Goal: Task Accomplishment & Management: Use online tool/utility

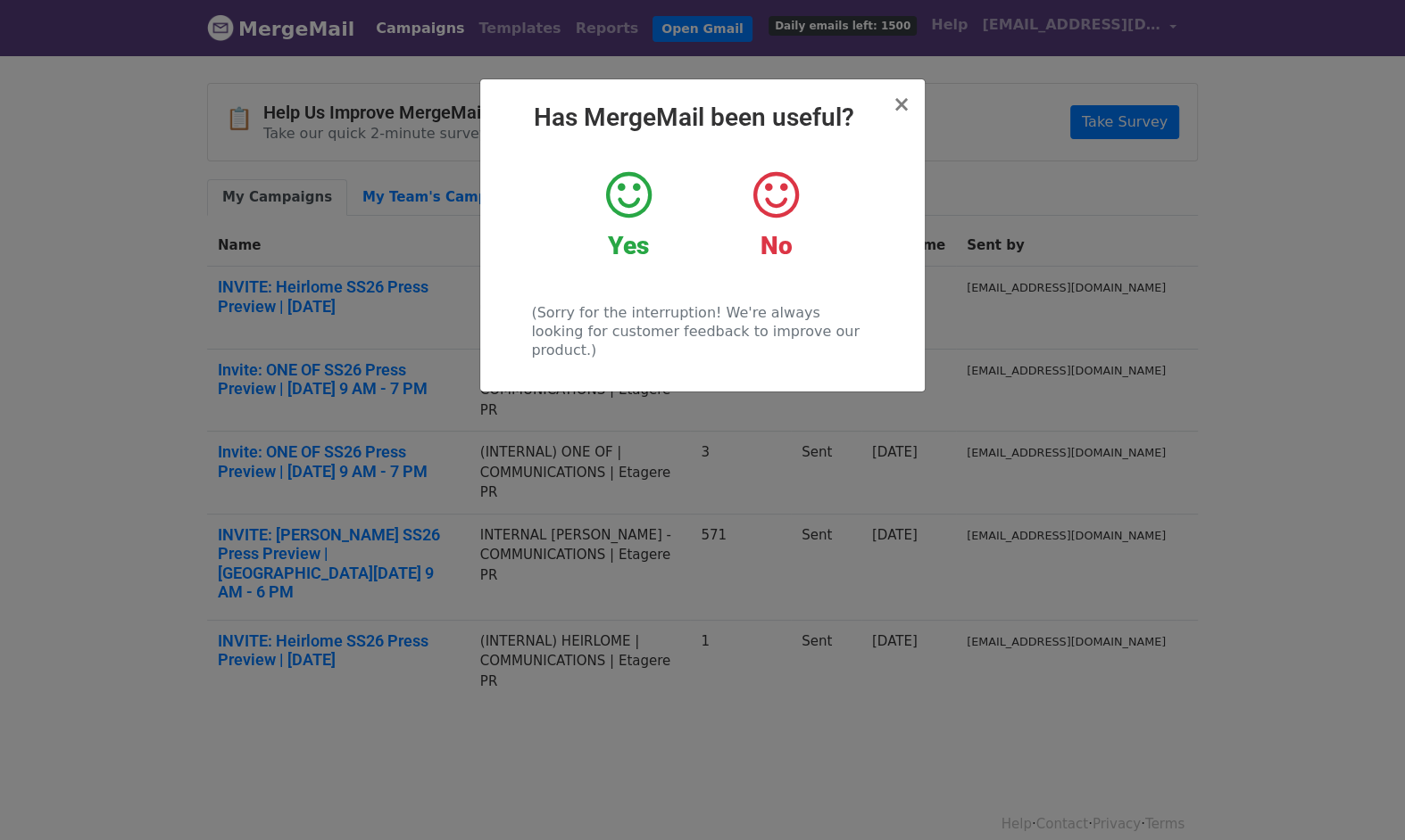
click at [911, 98] on div "× Has MergeMail been useful? Yes No (Sorry for the interruption! We're always l…" at bounding box center [702, 235] width 445 height 312
click at [902, 102] on span "×" at bounding box center [901, 104] width 18 height 25
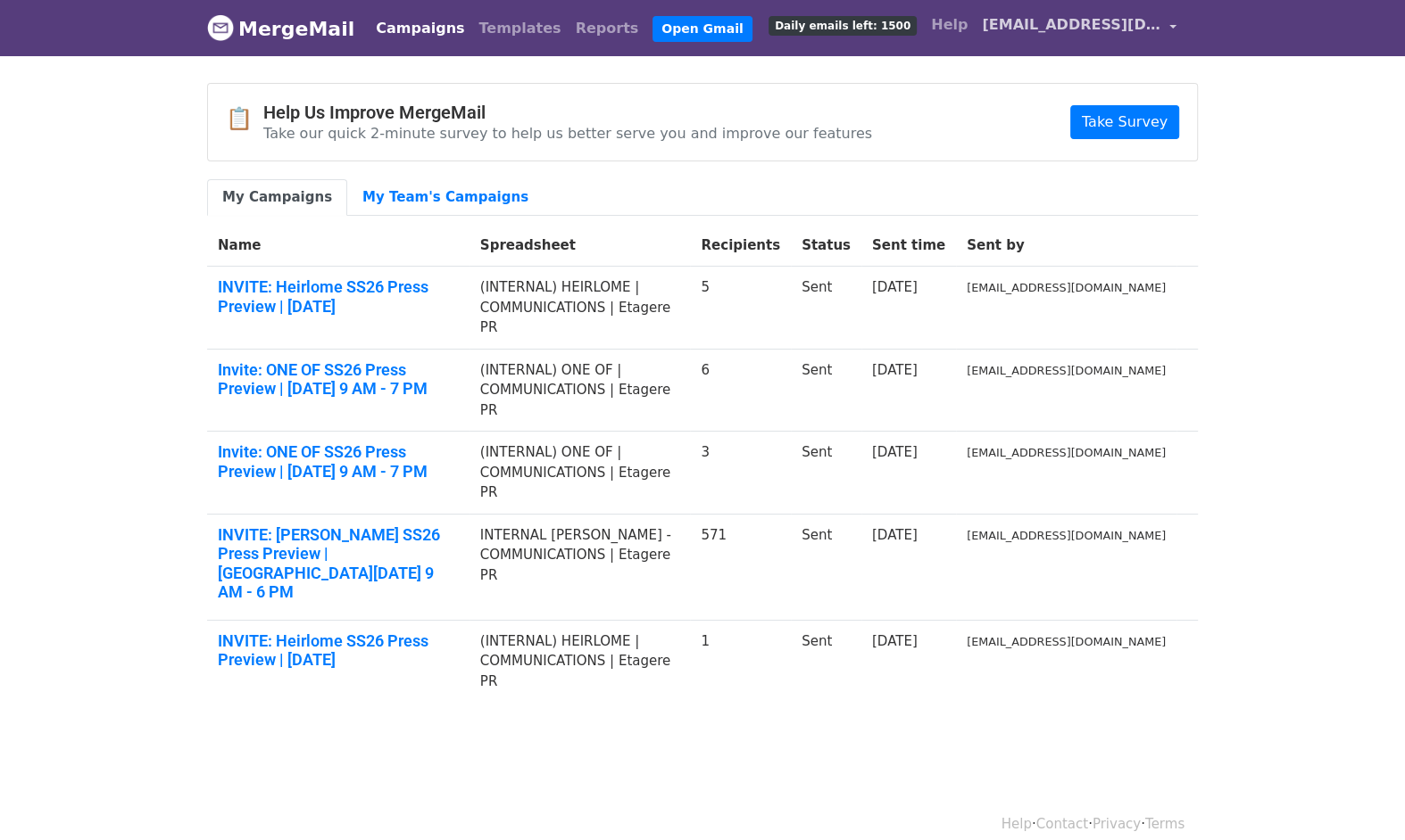
click at [1070, 38] on link "[EMAIL_ADDRESS][DOMAIN_NAME]" at bounding box center [1079, 28] width 208 height 42
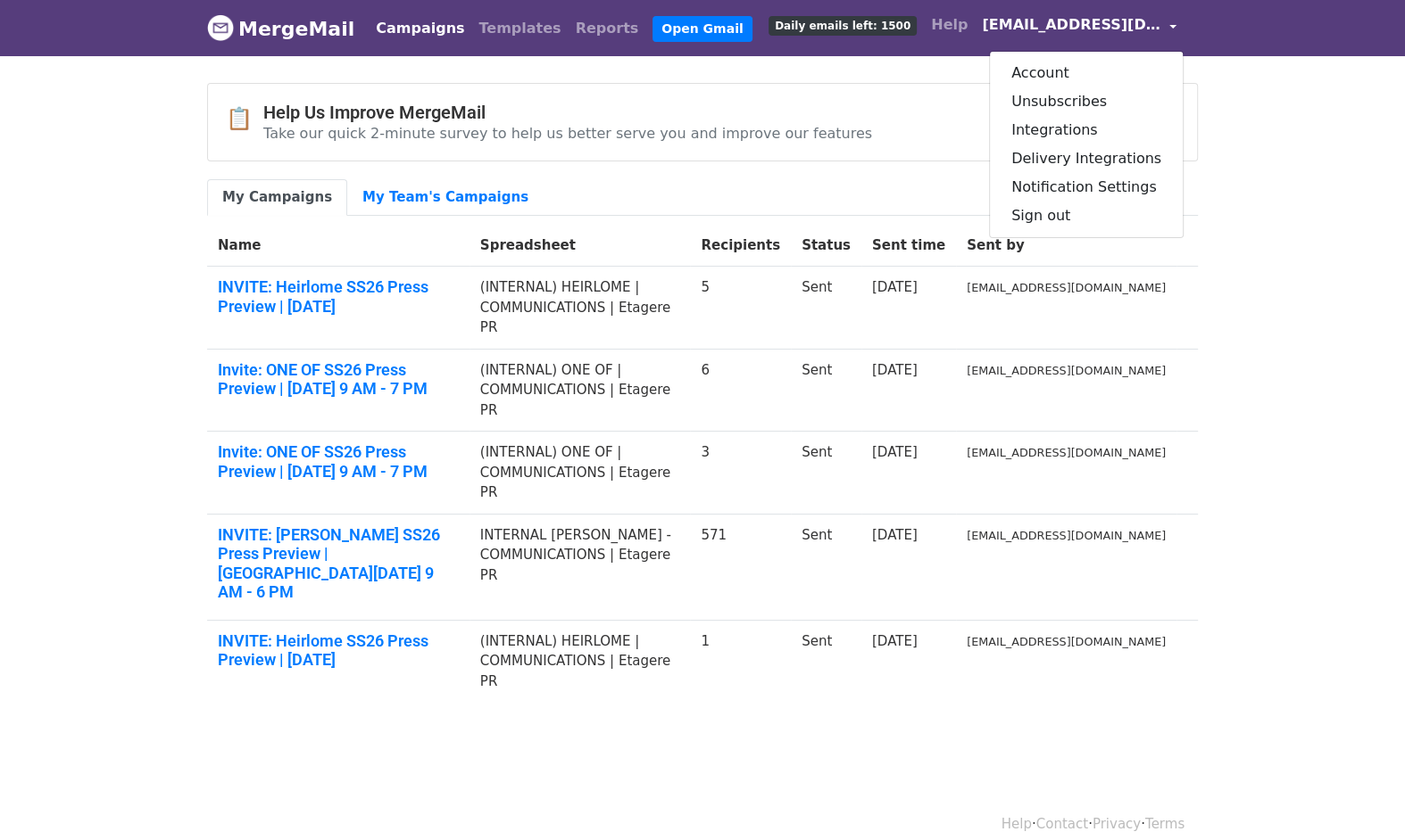
click at [1259, 100] on body "MergeMail Campaigns Templates Reports Open Gmail Daily emails left: 1500 Help r…" at bounding box center [702, 394] width 1405 height 787
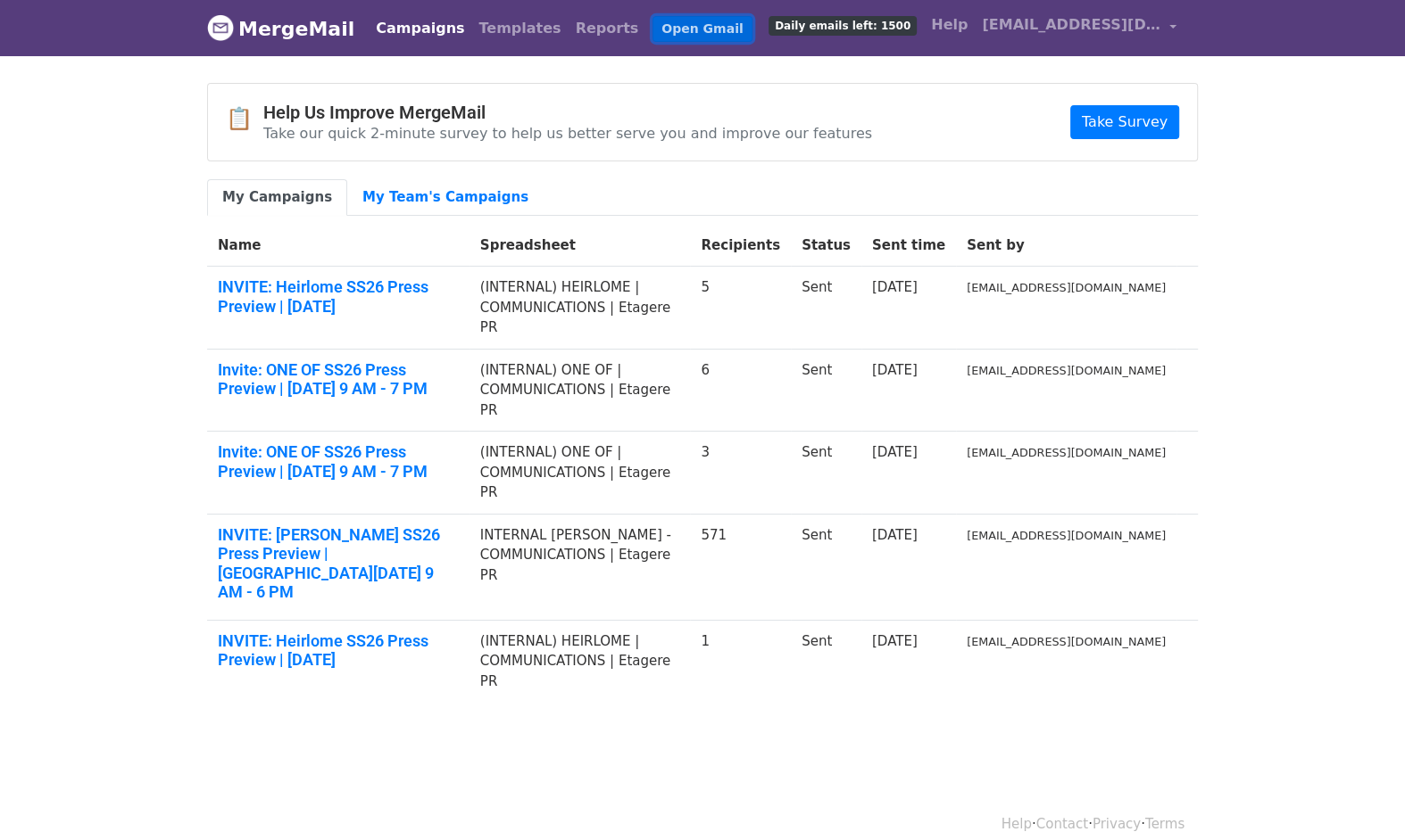
click at [652, 22] on link "Open Gmail" at bounding box center [702, 29] width 99 height 26
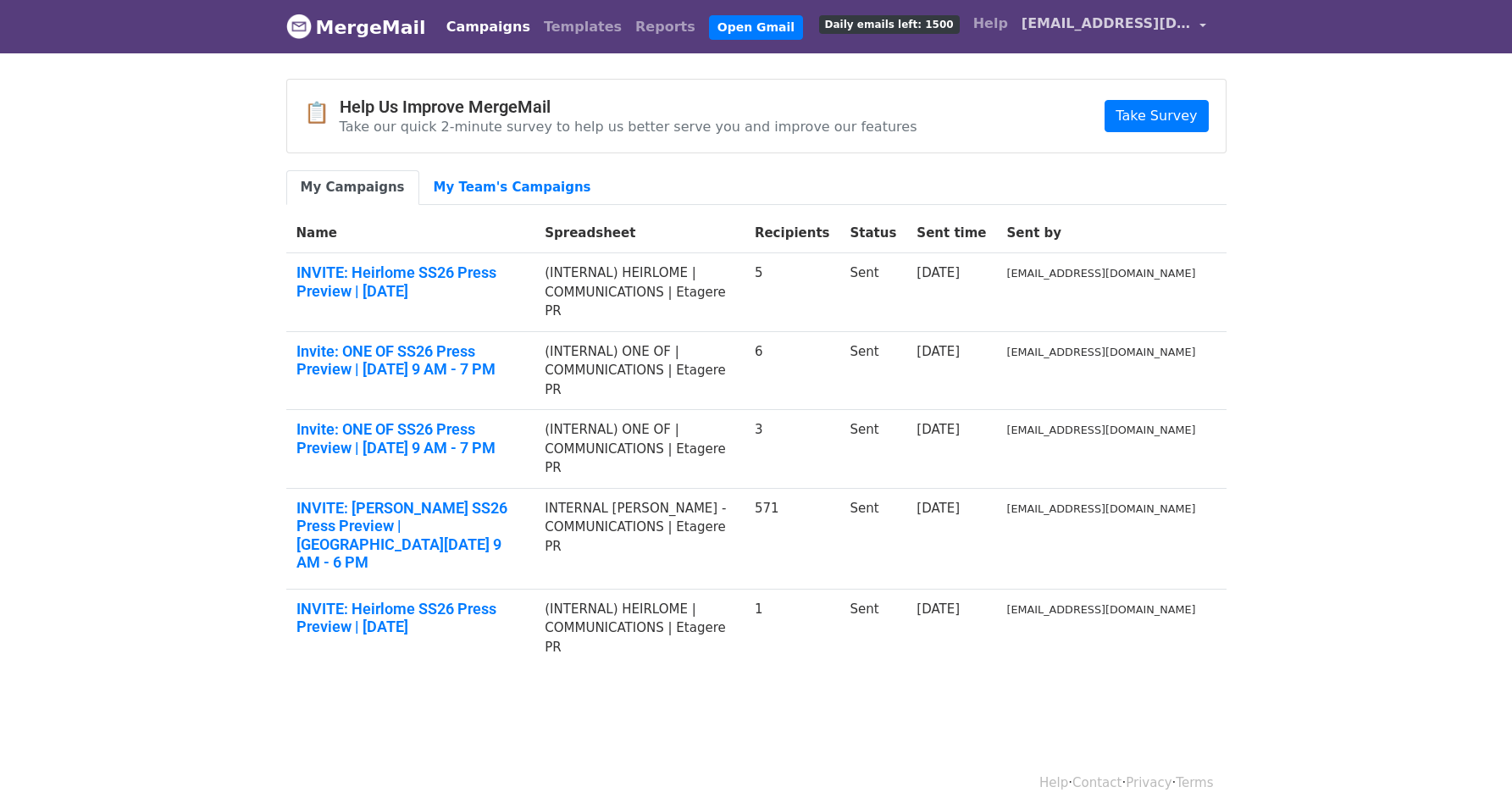
click at [1175, 22] on span "[EMAIL_ADDRESS][DOMAIN_NAME]" at bounding box center [1107, 24] width 170 height 21
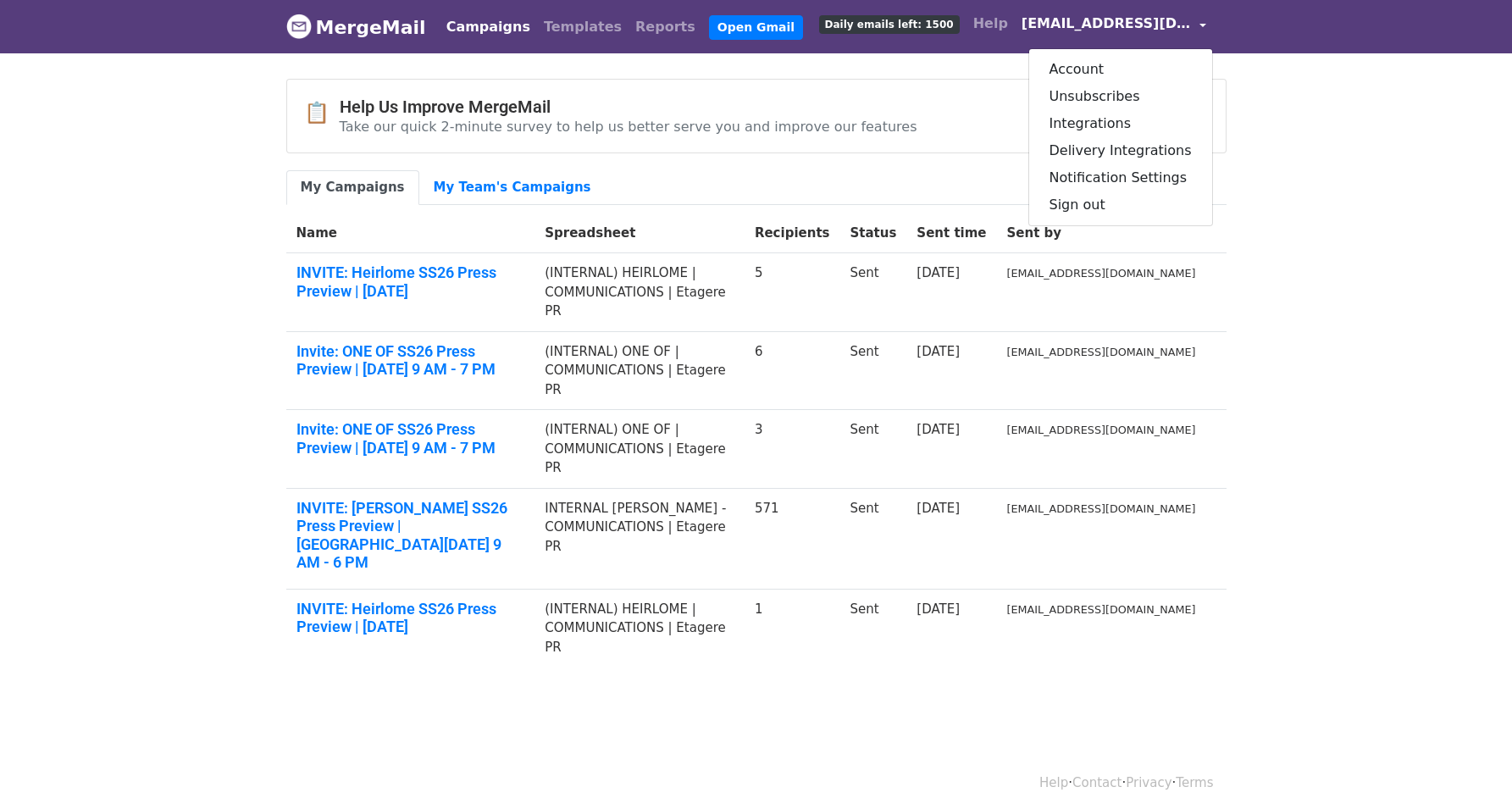
click at [1175, 22] on span "[EMAIL_ADDRESS][DOMAIN_NAME]" at bounding box center [1107, 24] width 170 height 21
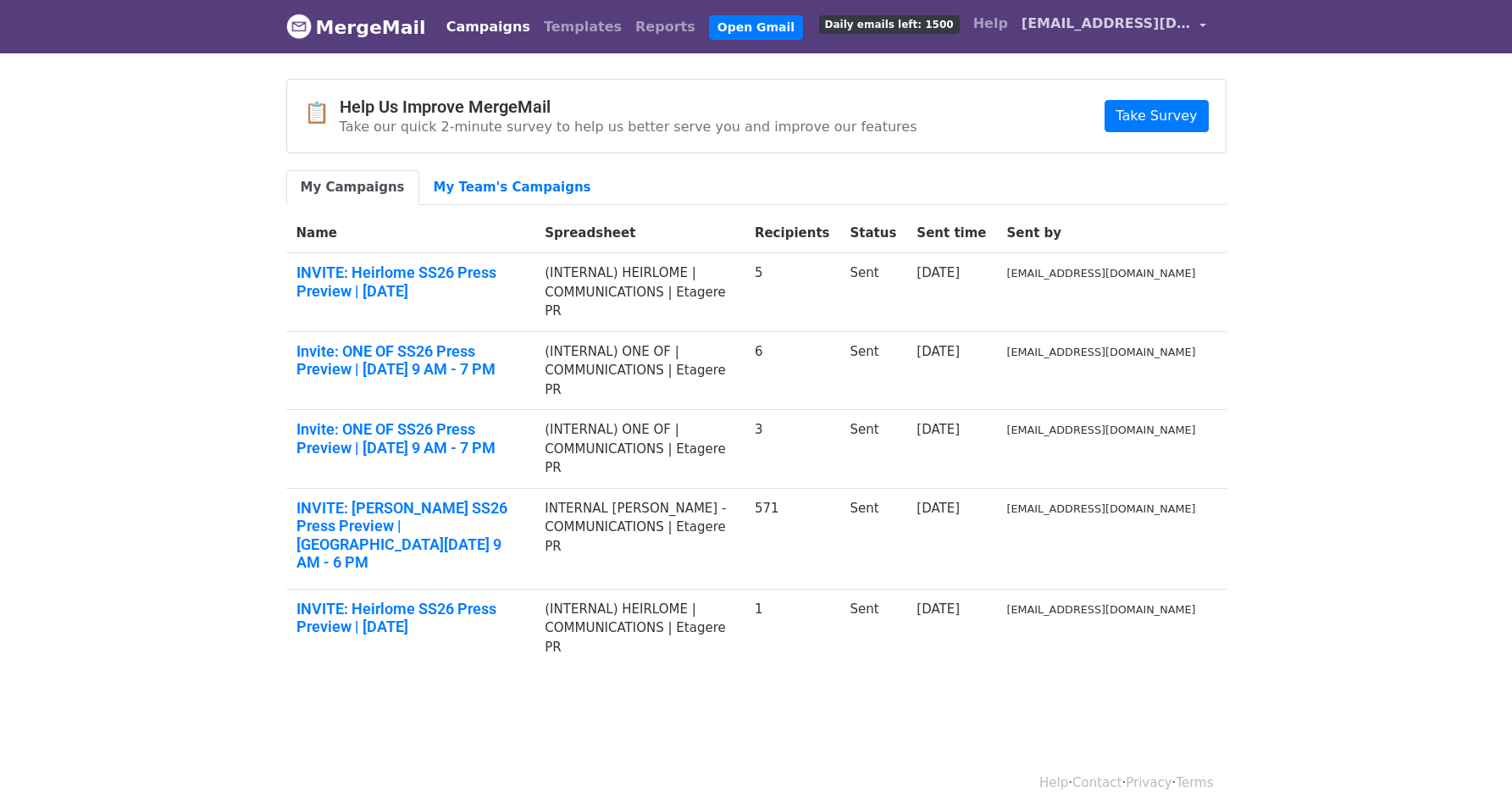
click at [1175, 22] on span "[EMAIL_ADDRESS][DOMAIN_NAME]" at bounding box center [1107, 24] width 170 height 21
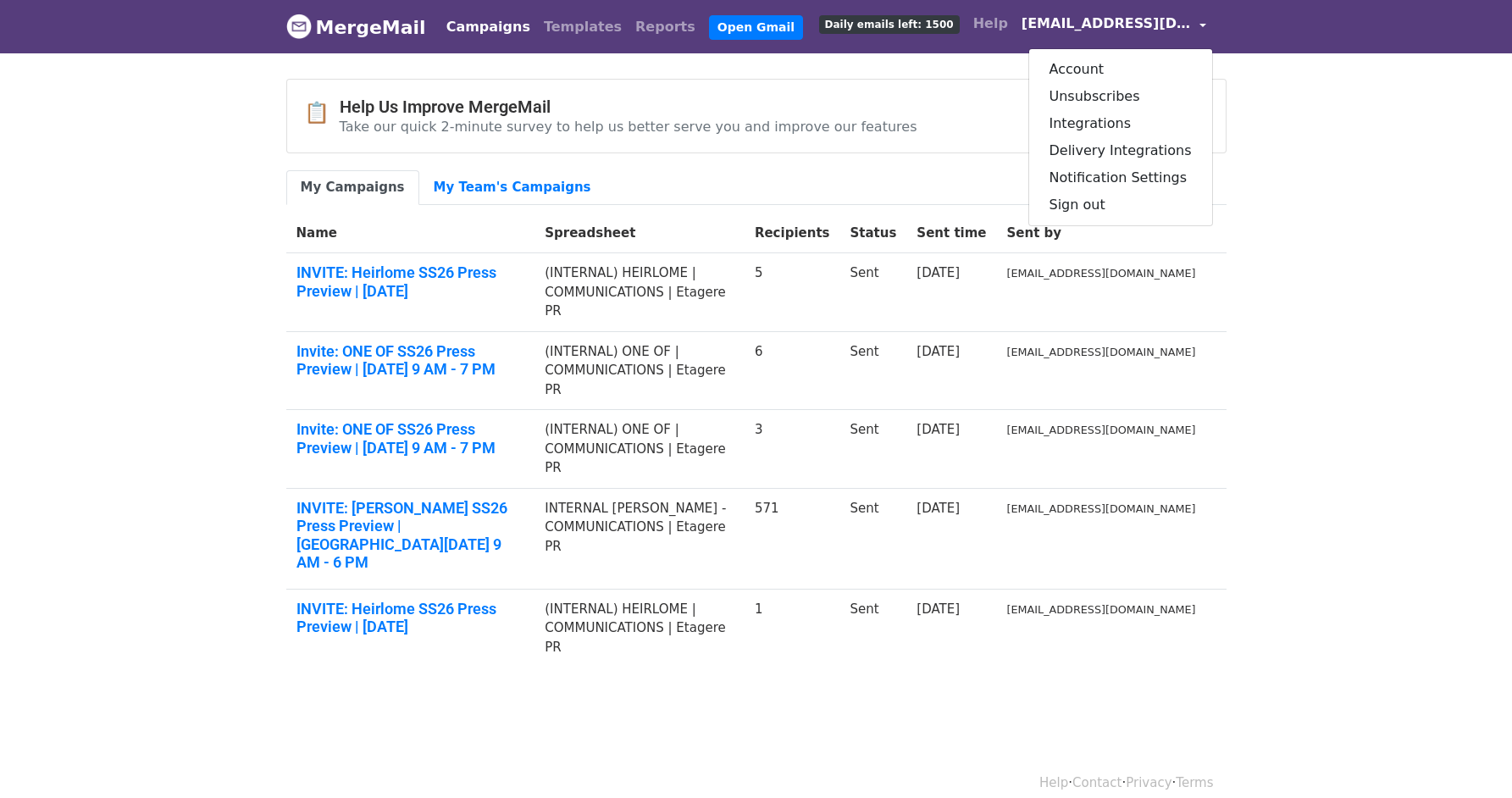
click at [1317, 92] on body "MergeMail Campaigns Templates Reports Open Gmail Daily emails left: 1500 Help r…" at bounding box center [756, 374] width 1512 height 748
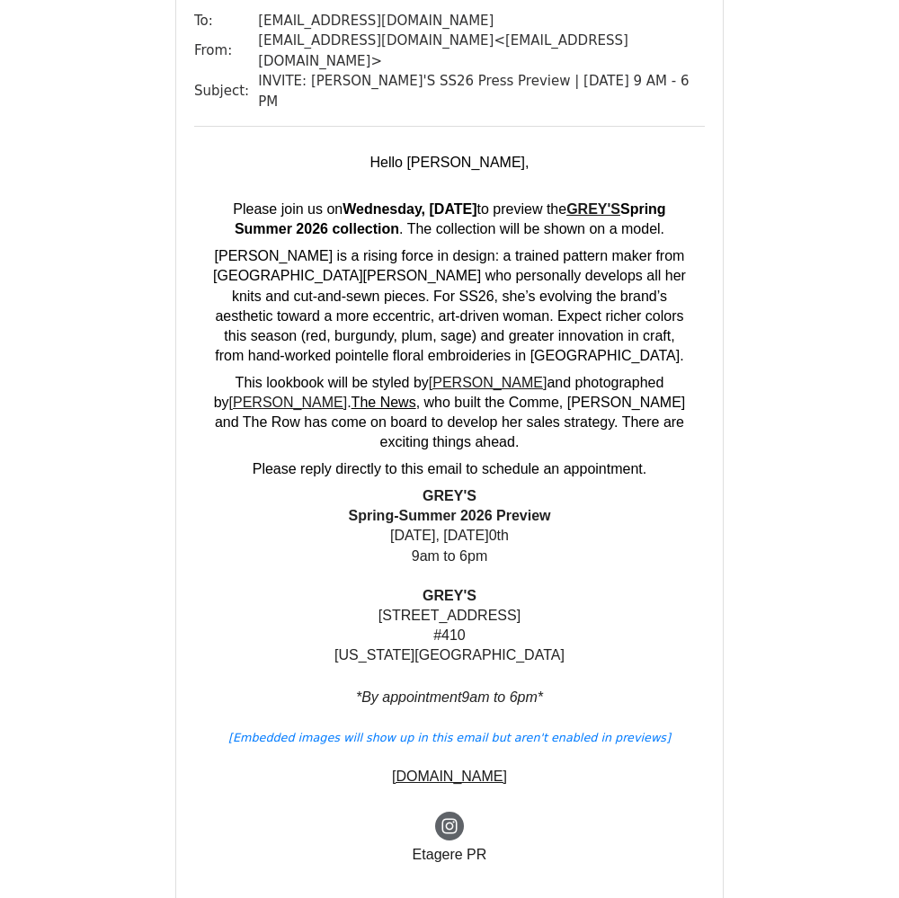
scroll to position [208, 0]
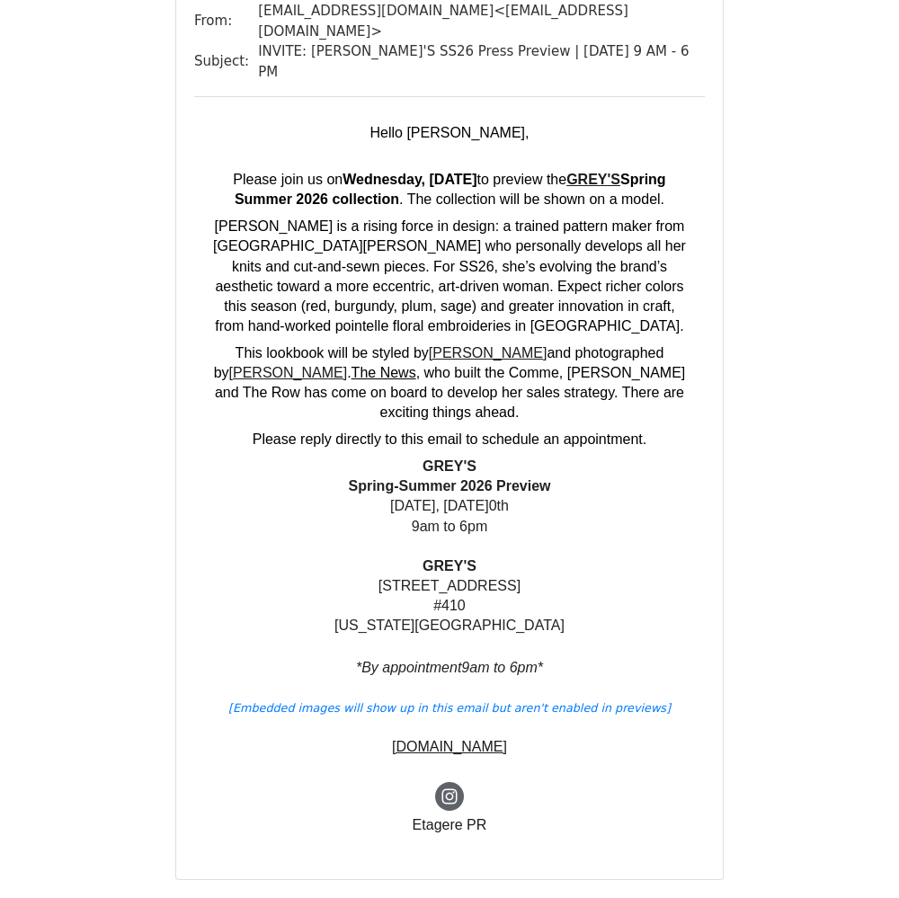
click at [621, 172] on span "GREY'S" at bounding box center [594, 179] width 54 height 15
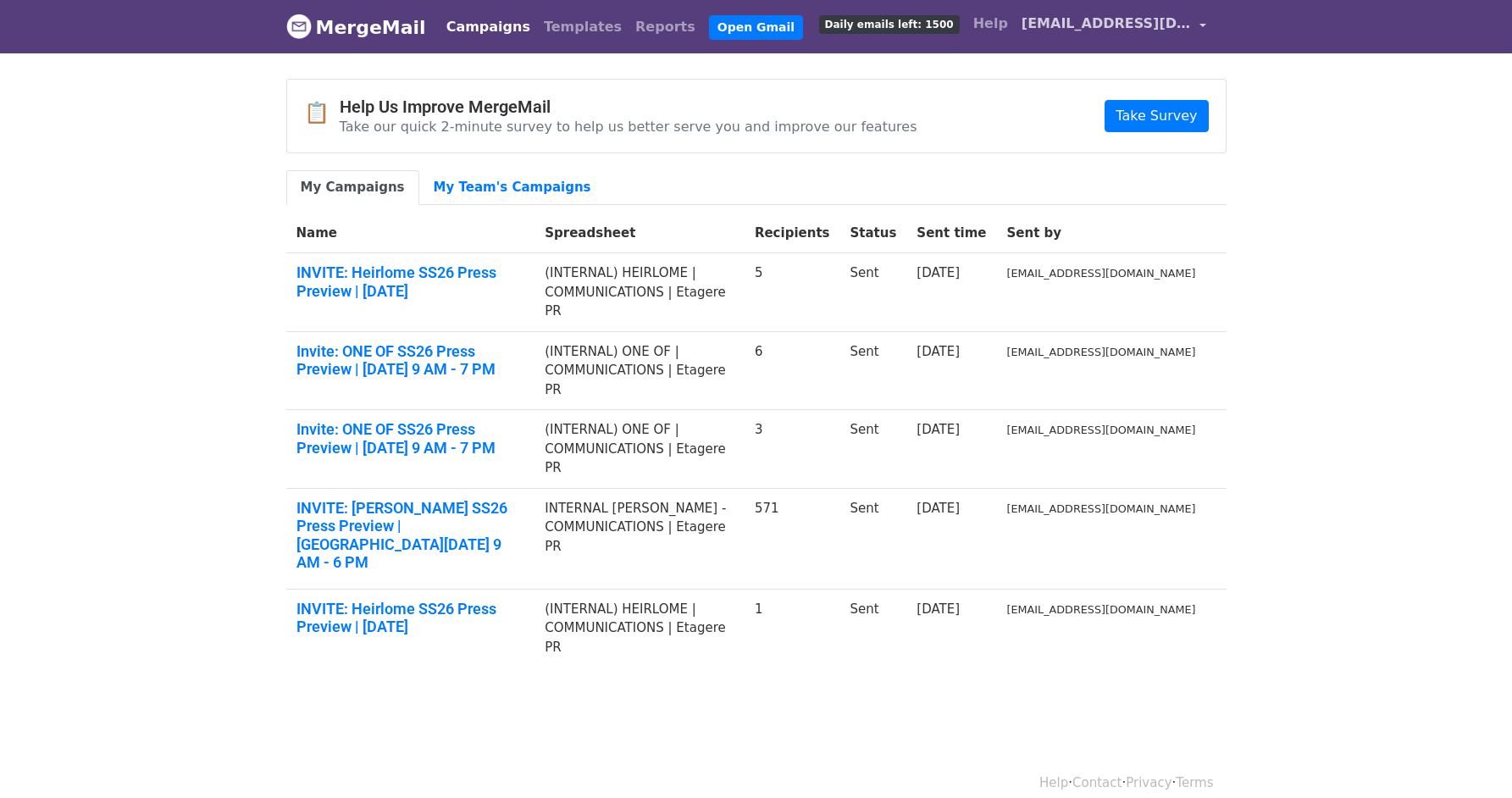
click at [1182, 21] on span "[EMAIL_ADDRESS][DOMAIN_NAME]" at bounding box center [1107, 24] width 170 height 21
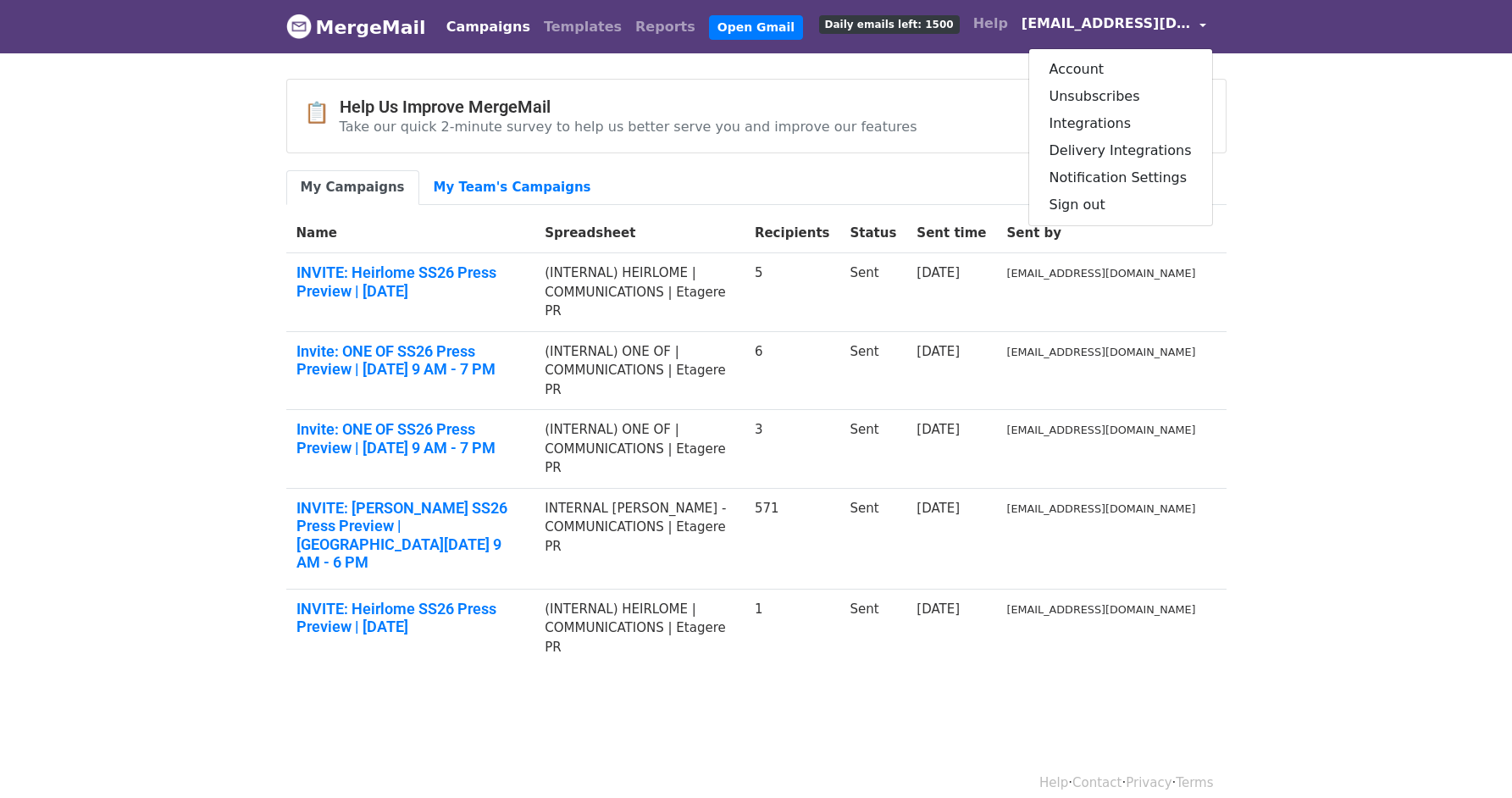
click at [1357, 178] on body "MergeMail Campaigns Templates Reports Open Gmail Daily emails left: 1500 Help r…" at bounding box center [756, 374] width 1512 height 748
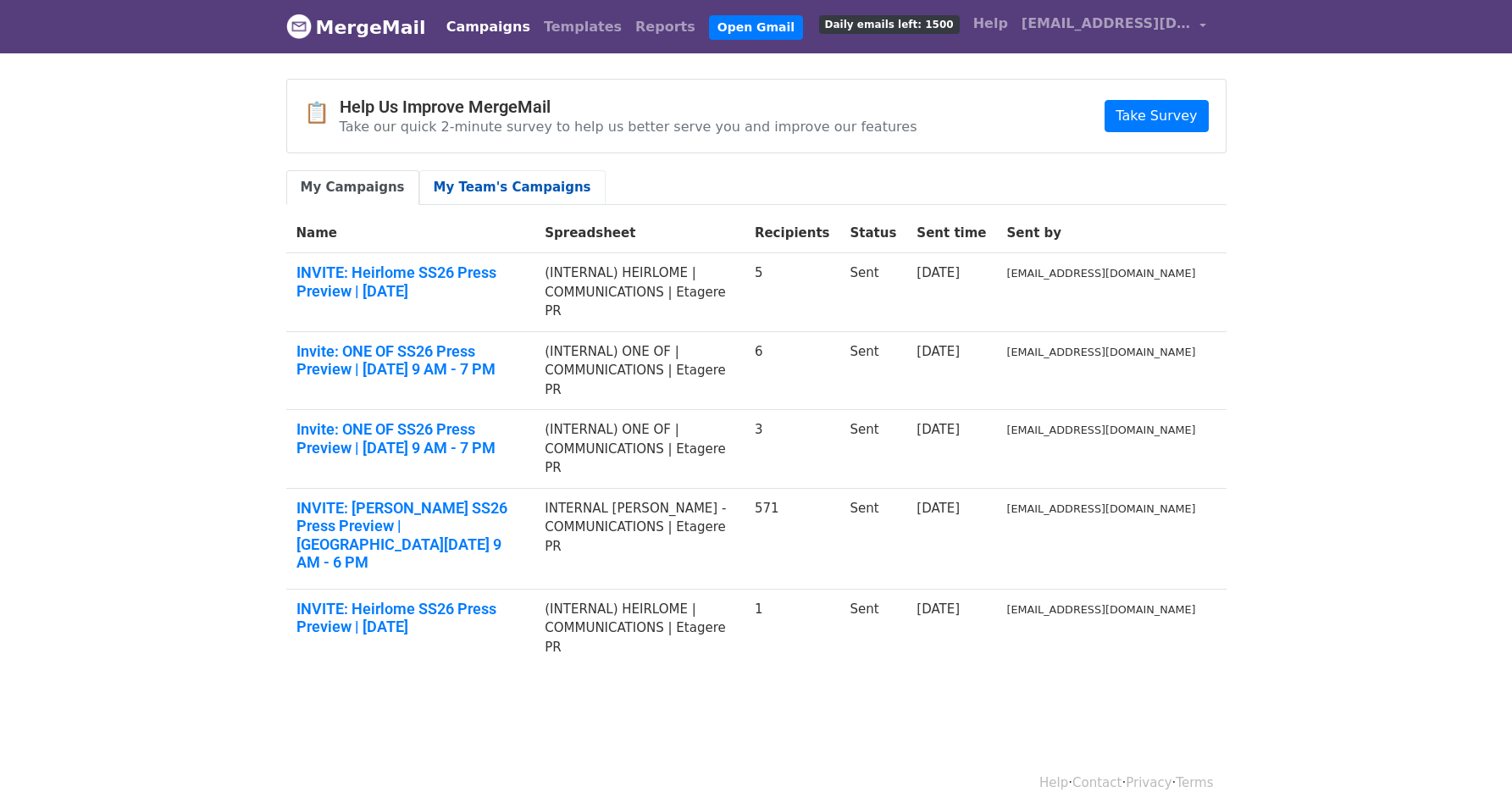
click at [456, 171] on link "My Team's Campaigns" at bounding box center [512, 187] width 187 height 35
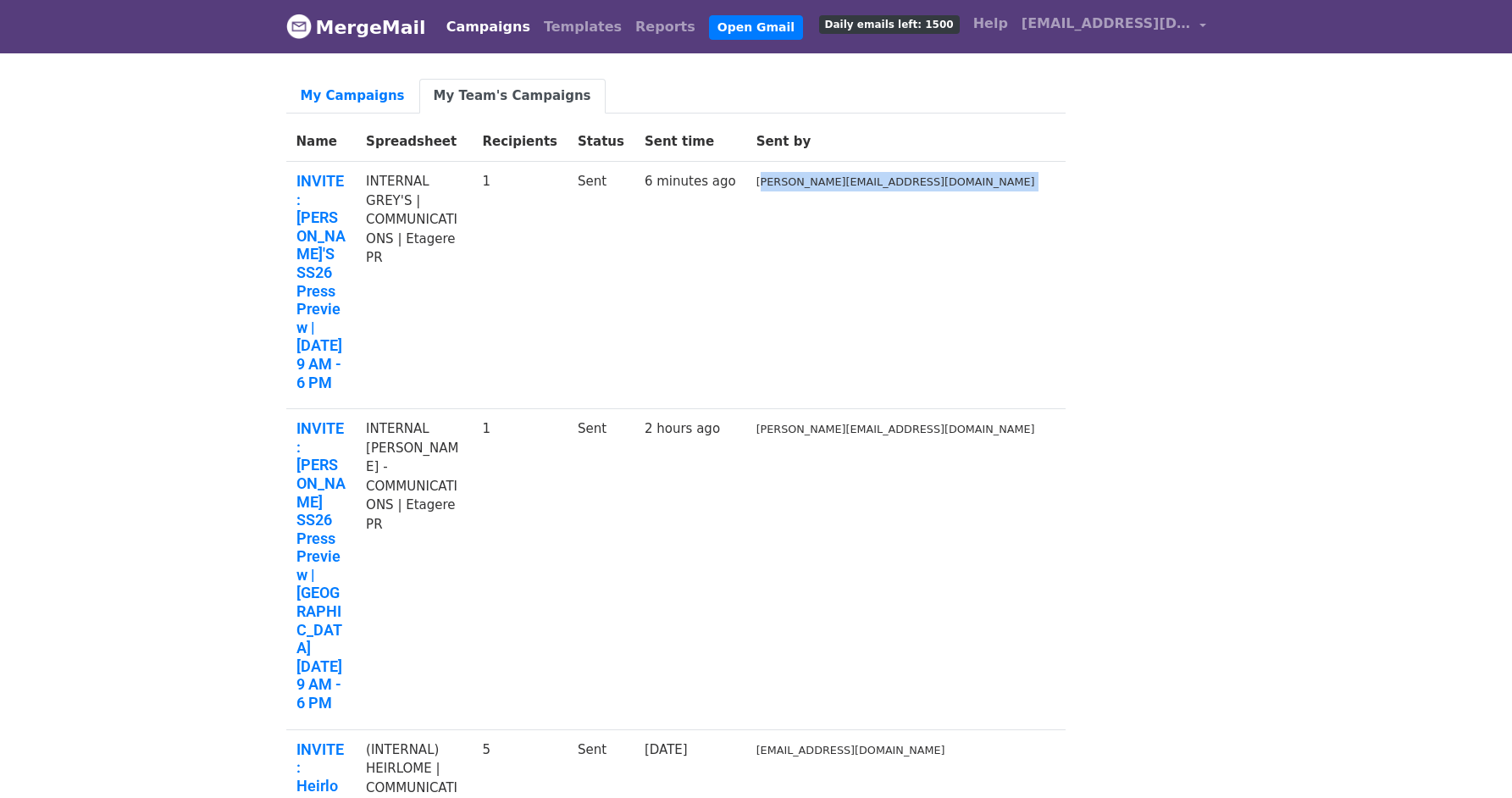
drag, startPoint x: 911, startPoint y: 179, endPoint x: 1049, endPoint y: 173, distance: 138.1
click at [1049, 173] on tr "INVITE: GREY'S SS26 Press Preview | Wed., Sept. 10th 9 AM - 6 PM INTERNAL GREY'…" at bounding box center [675, 285] width 779 height 248
click at [1049, 173] on td at bounding box center [1055, 285] width 21 height 248
drag, startPoint x: 1046, startPoint y: 183, endPoint x: 898, endPoint y: 182, distance: 148.0
click at [898, 183] on tr "INVITE: GREY'S SS26 Press Preview | Wed., Sept. 10th 9 AM - 6 PM INTERNAL GREY'…" at bounding box center [675, 285] width 779 height 248
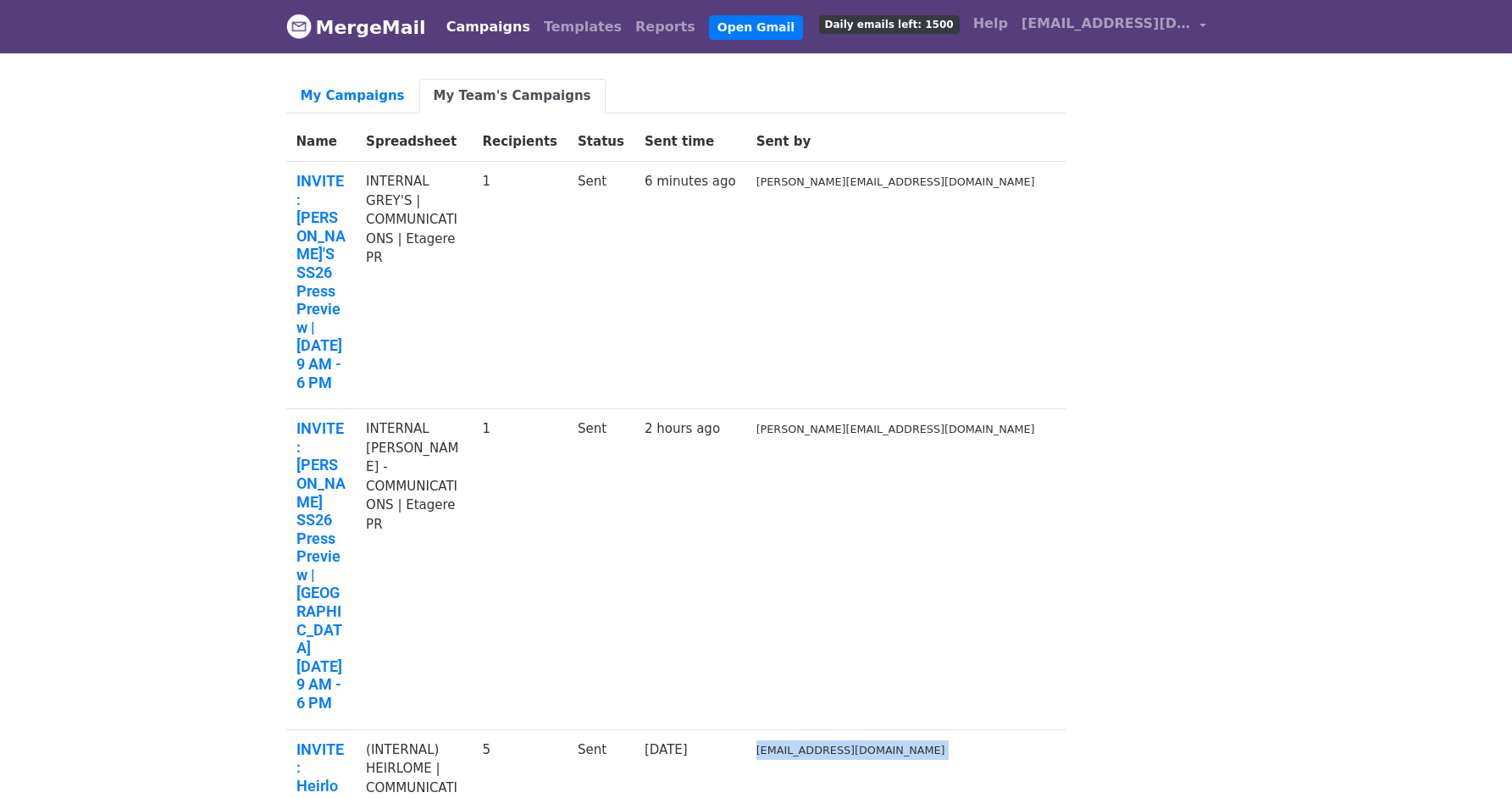
drag, startPoint x: 1026, startPoint y: 468, endPoint x: 894, endPoint y: 360, distance: 170.6
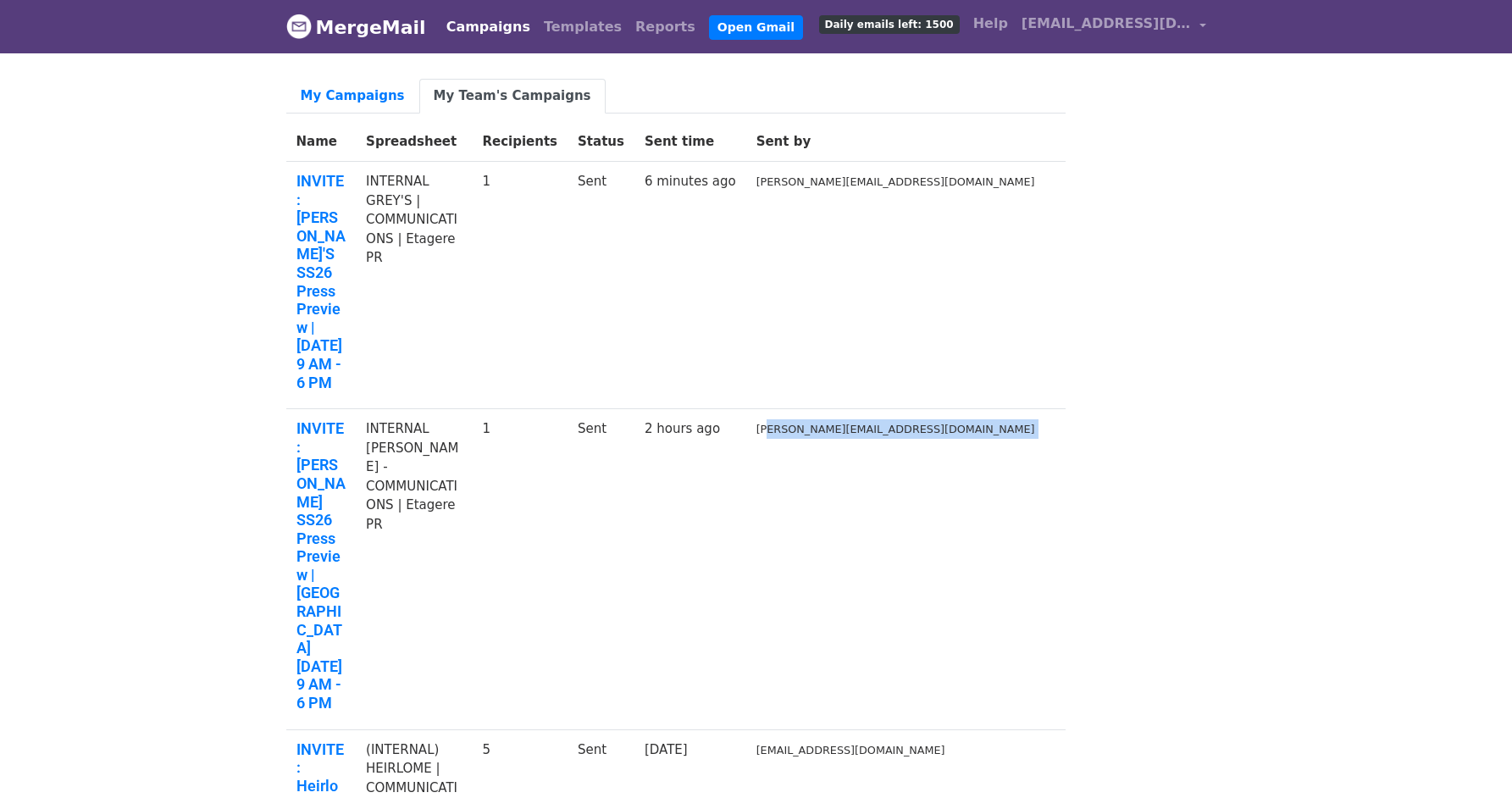
drag, startPoint x: 919, startPoint y: 260, endPoint x: 1053, endPoint y: 265, distance: 134.1
click at [1053, 409] on tr "INVITE: COLLEEN ALLEN SS26 Press Preview | Mon., Sept. 15th 9 AM - 6 PM INTERNA…" at bounding box center [675, 569] width 779 height 321
click at [1053, 409] on td at bounding box center [1055, 569] width 21 height 321
drag, startPoint x: 1055, startPoint y: 265, endPoint x: 888, endPoint y: 262, distance: 167.0
click at [888, 409] on tr "INVITE: COLLEEN ALLEN SS26 Press Preview | Mon., Sept. 15th 9 AM - 6 PM INTERNA…" at bounding box center [675, 569] width 779 height 321
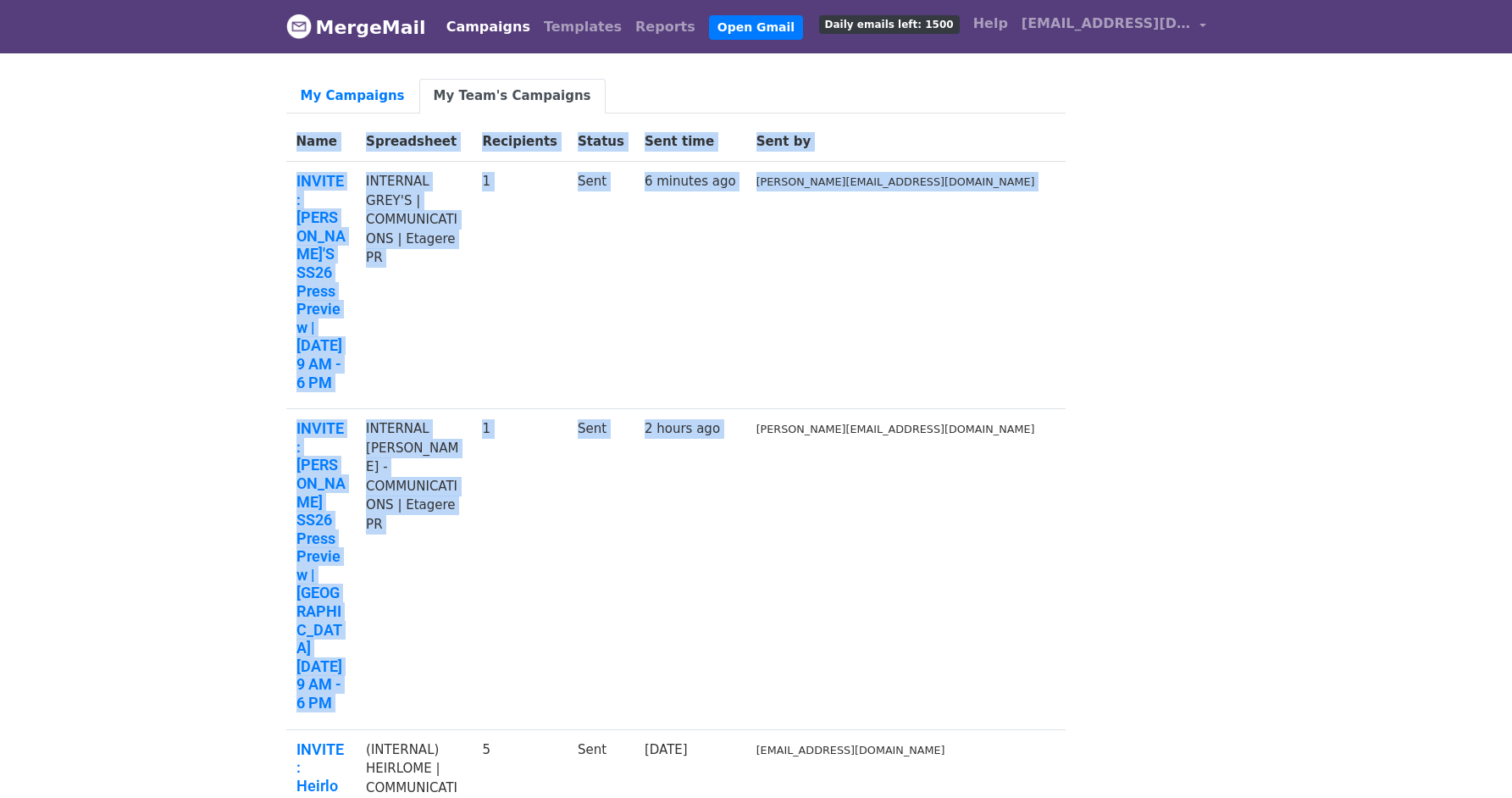
drag, startPoint x: 1081, startPoint y: 259, endPoint x: 893, endPoint y: 260, distance: 188.0
click at [746, 409] on td "2 hours ago" at bounding box center [691, 569] width 112 height 321
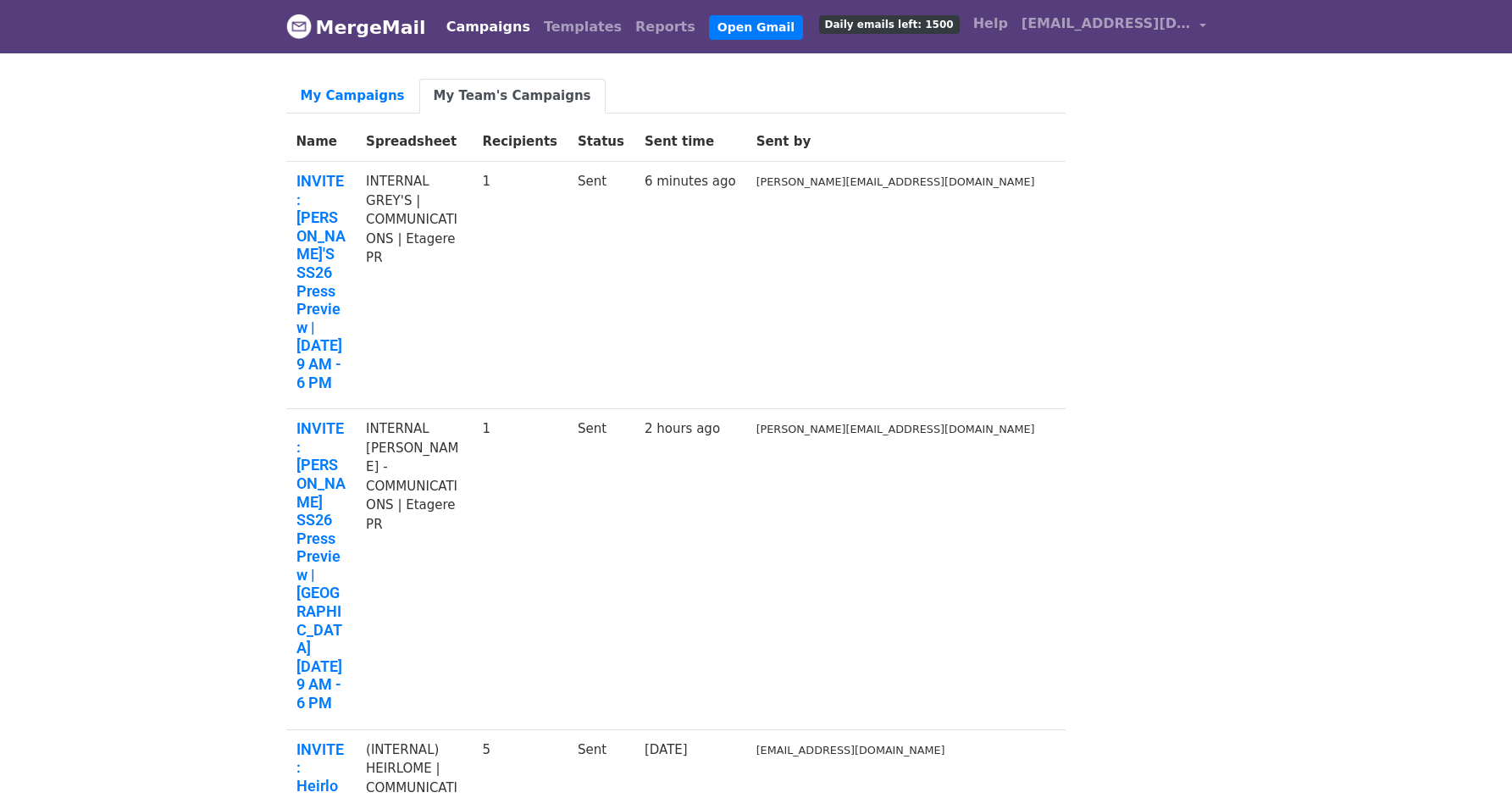
drag, startPoint x: 653, startPoint y: 263, endPoint x: 666, endPoint y: 263, distance: 13.0
click at [568, 409] on td "1" at bounding box center [520, 569] width 96 height 321
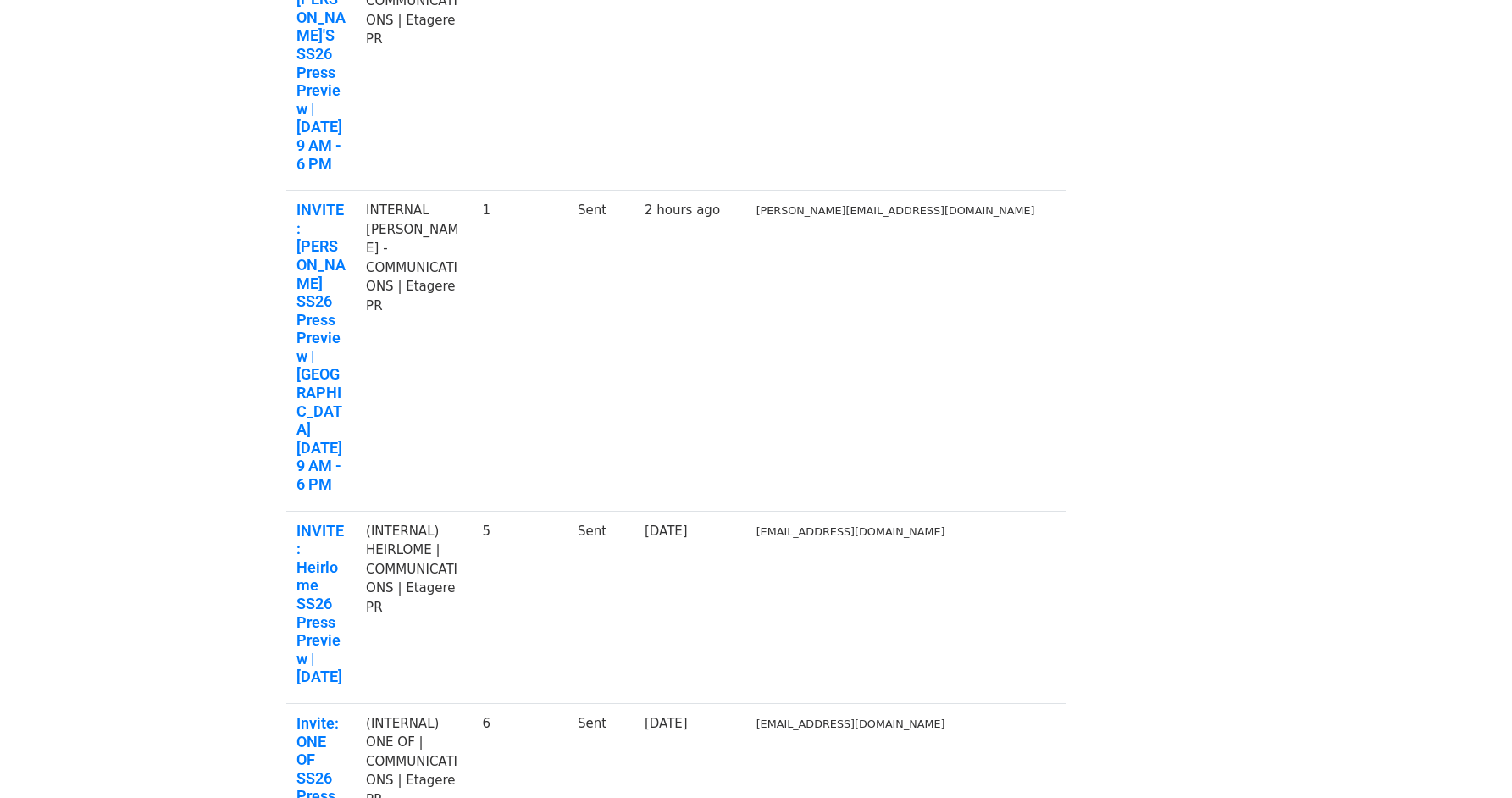
scroll to position [222, 0]
drag, startPoint x: 1081, startPoint y: 558, endPoint x: 670, endPoint y: 481, distance: 418.2
drag, startPoint x: 656, startPoint y: 442, endPoint x: 1024, endPoint y: 538, distance: 380.3
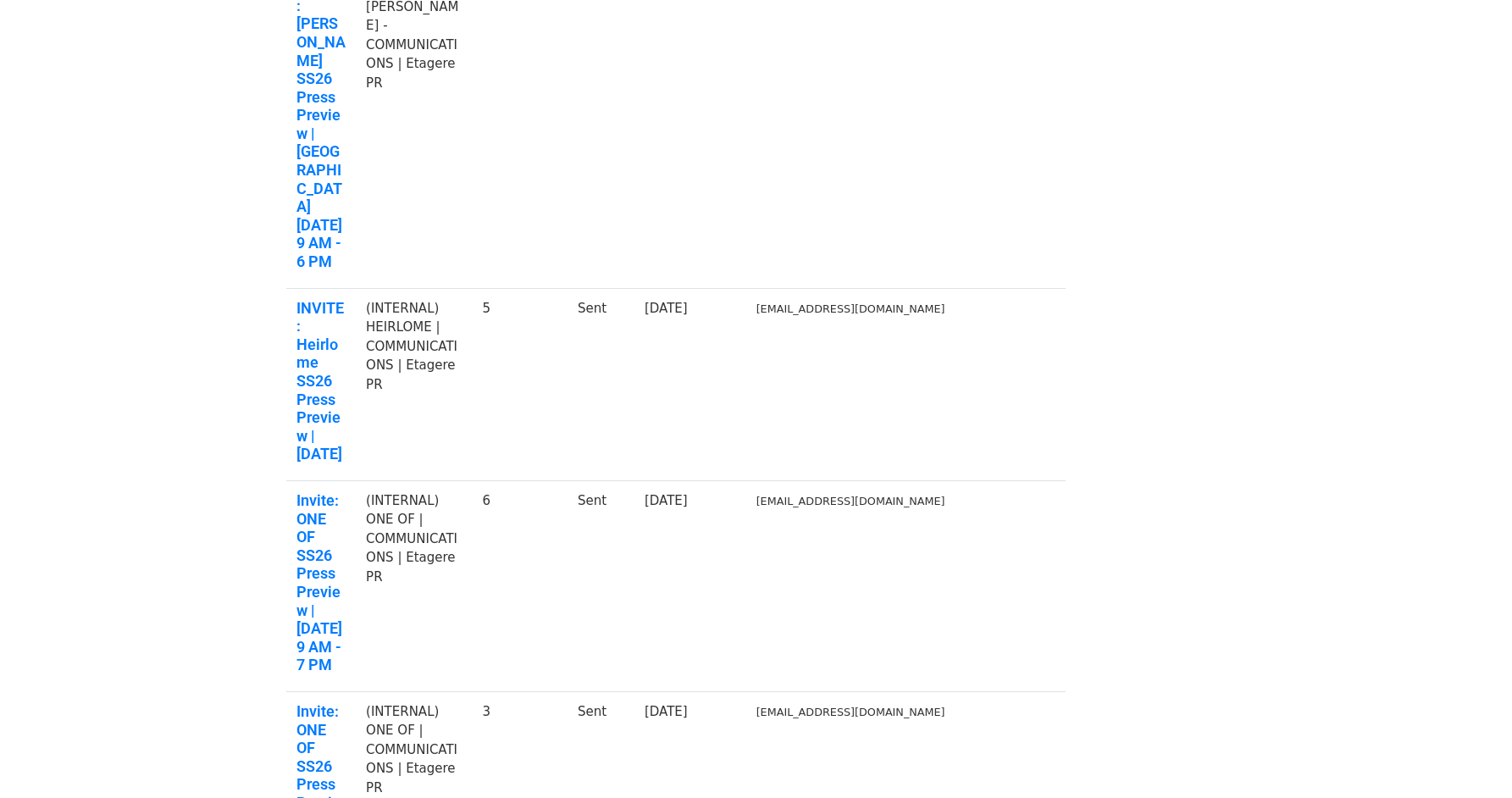
scroll to position [455, 0]
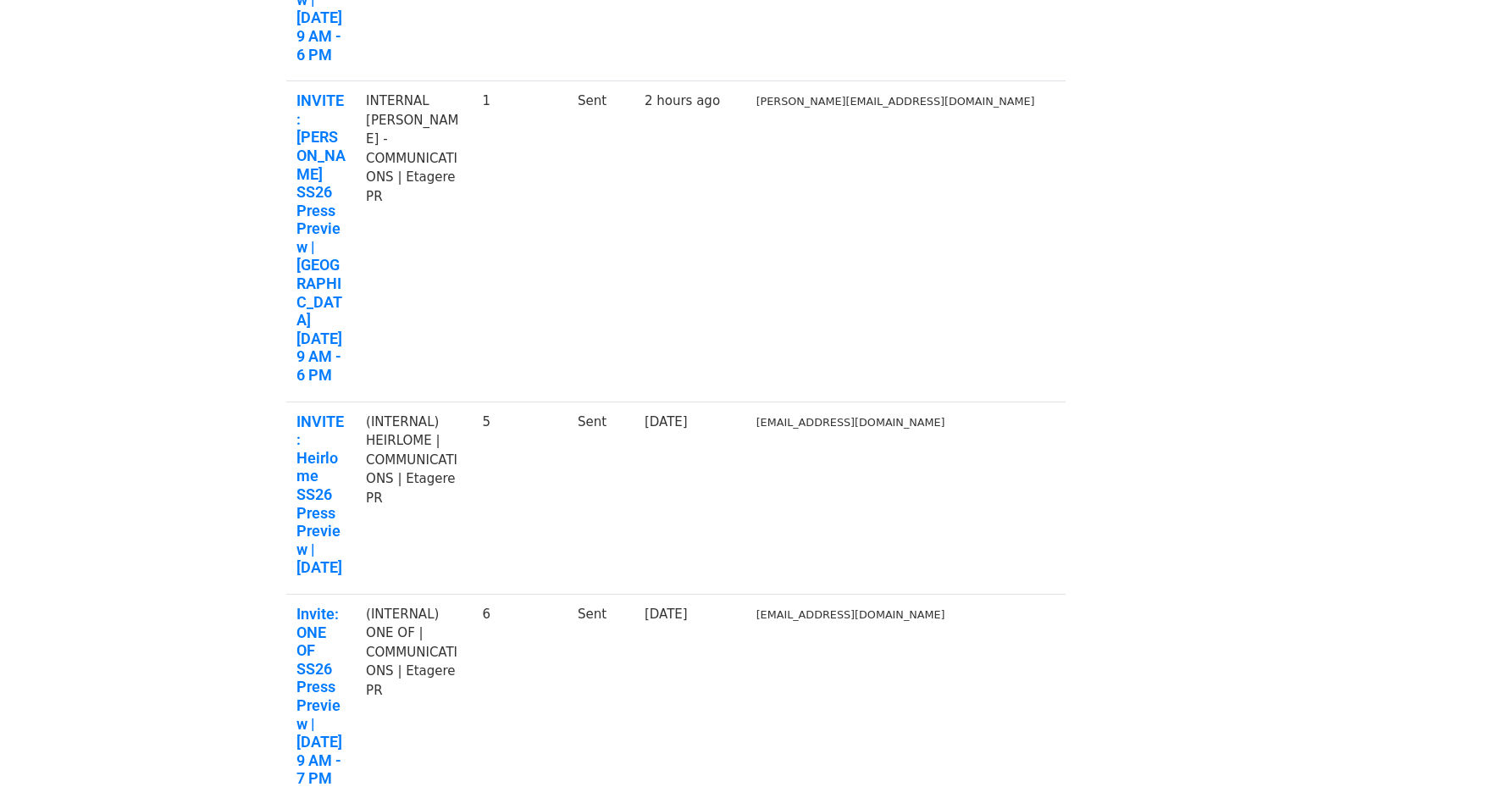
scroll to position [345, 0]
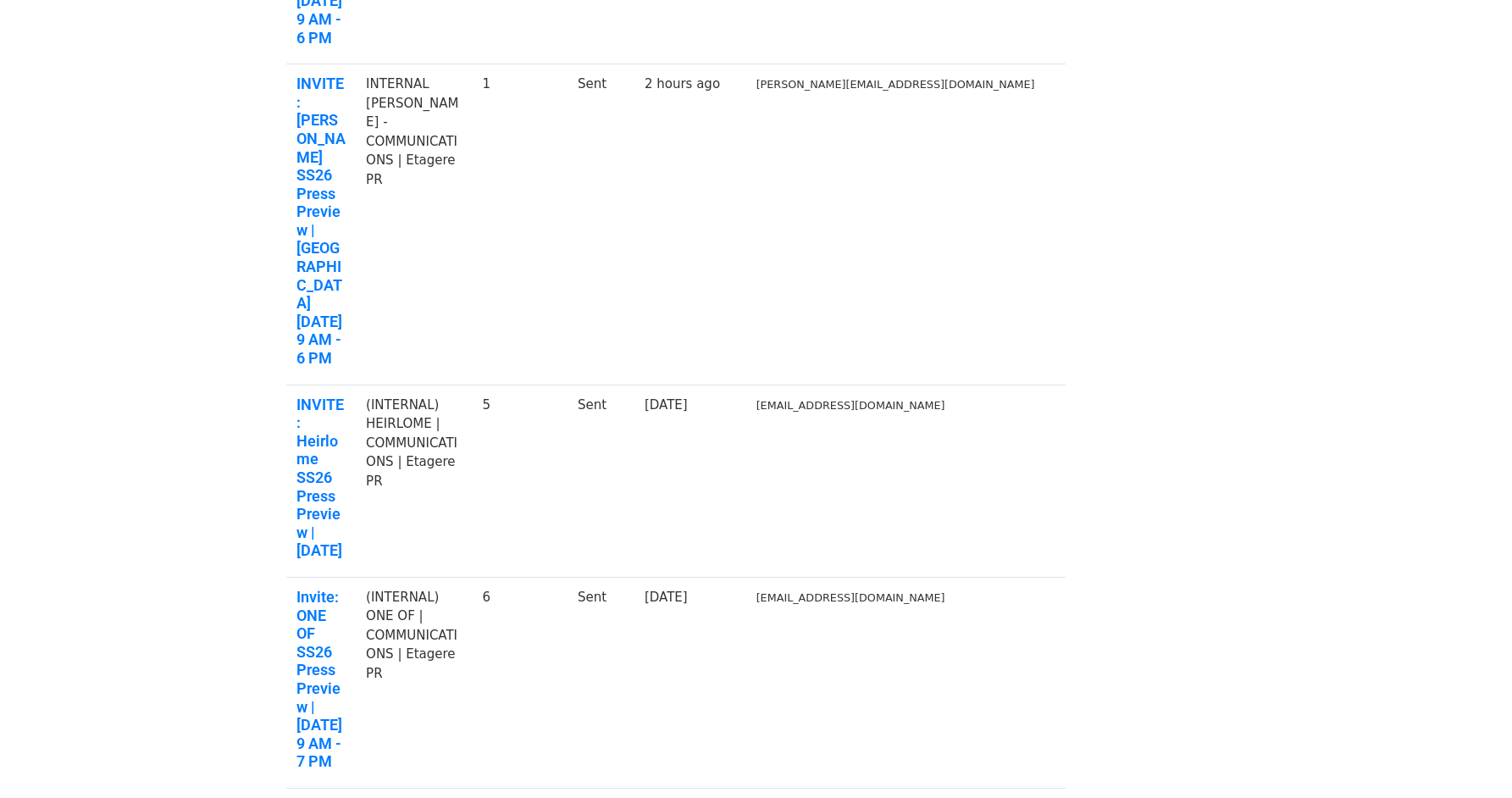
drag, startPoint x: 910, startPoint y: 422, endPoint x: 1052, endPoint y: 424, distance: 142.0
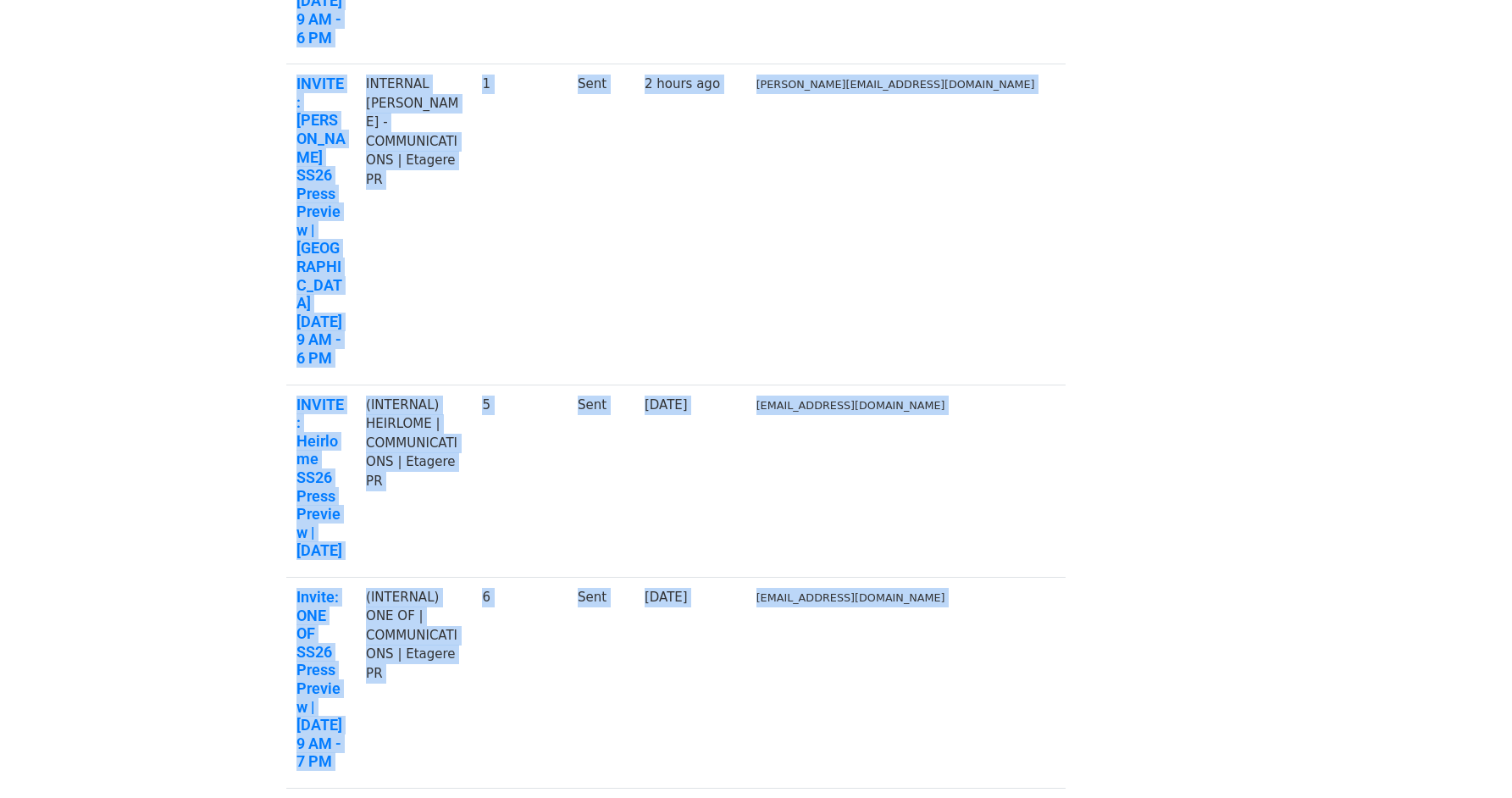
drag, startPoint x: 1069, startPoint y: 422, endPoint x: 897, endPoint y: 422, distance: 172.0
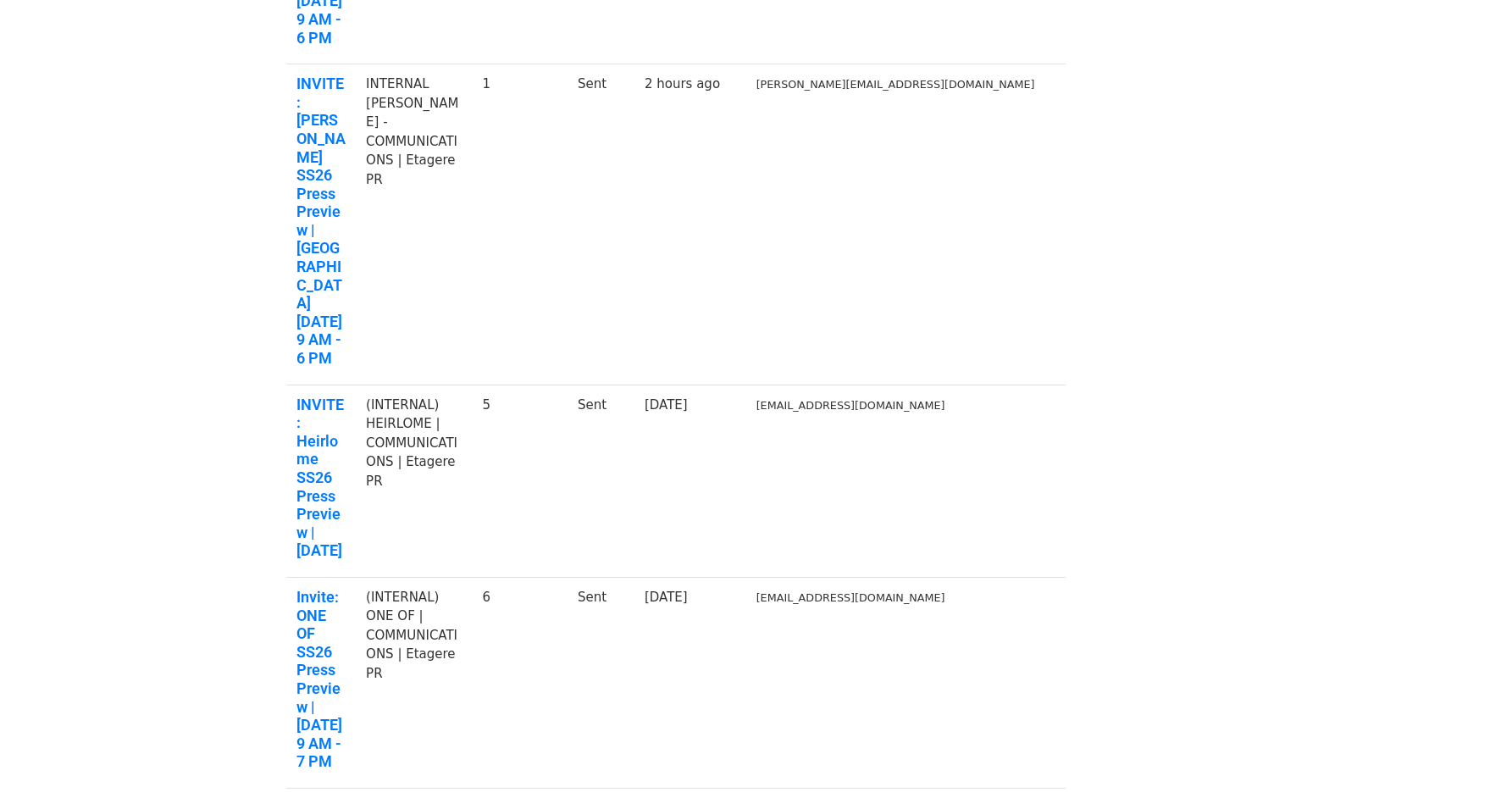
drag, startPoint x: 906, startPoint y: 420, endPoint x: 1034, endPoint y: 422, distance: 128.0
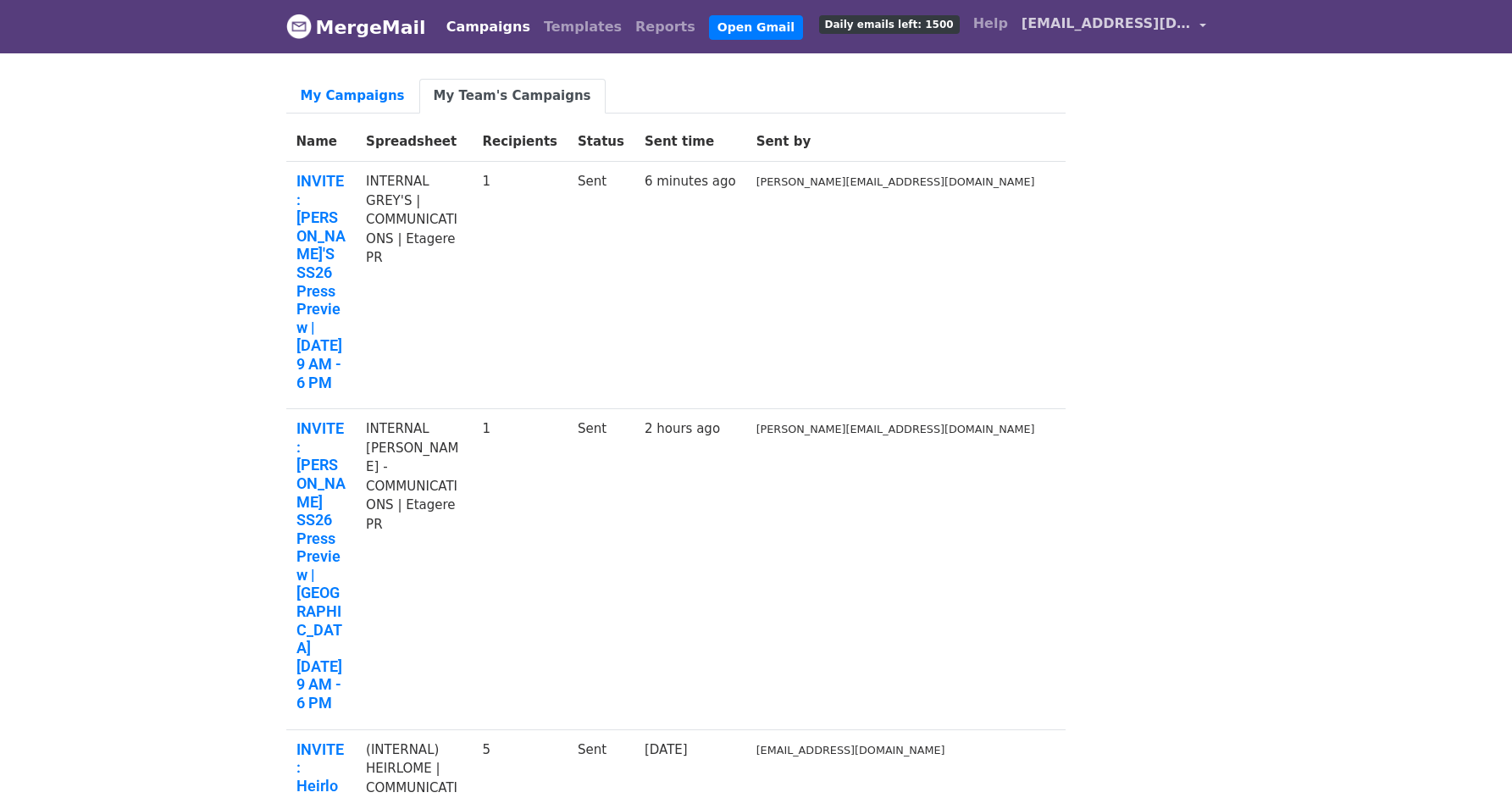
click at [1120, 34] on link "[EMAIL_ADDRESS][DOMAIN_NAME]" at bounding box center [1114, 26] width 198 height 40
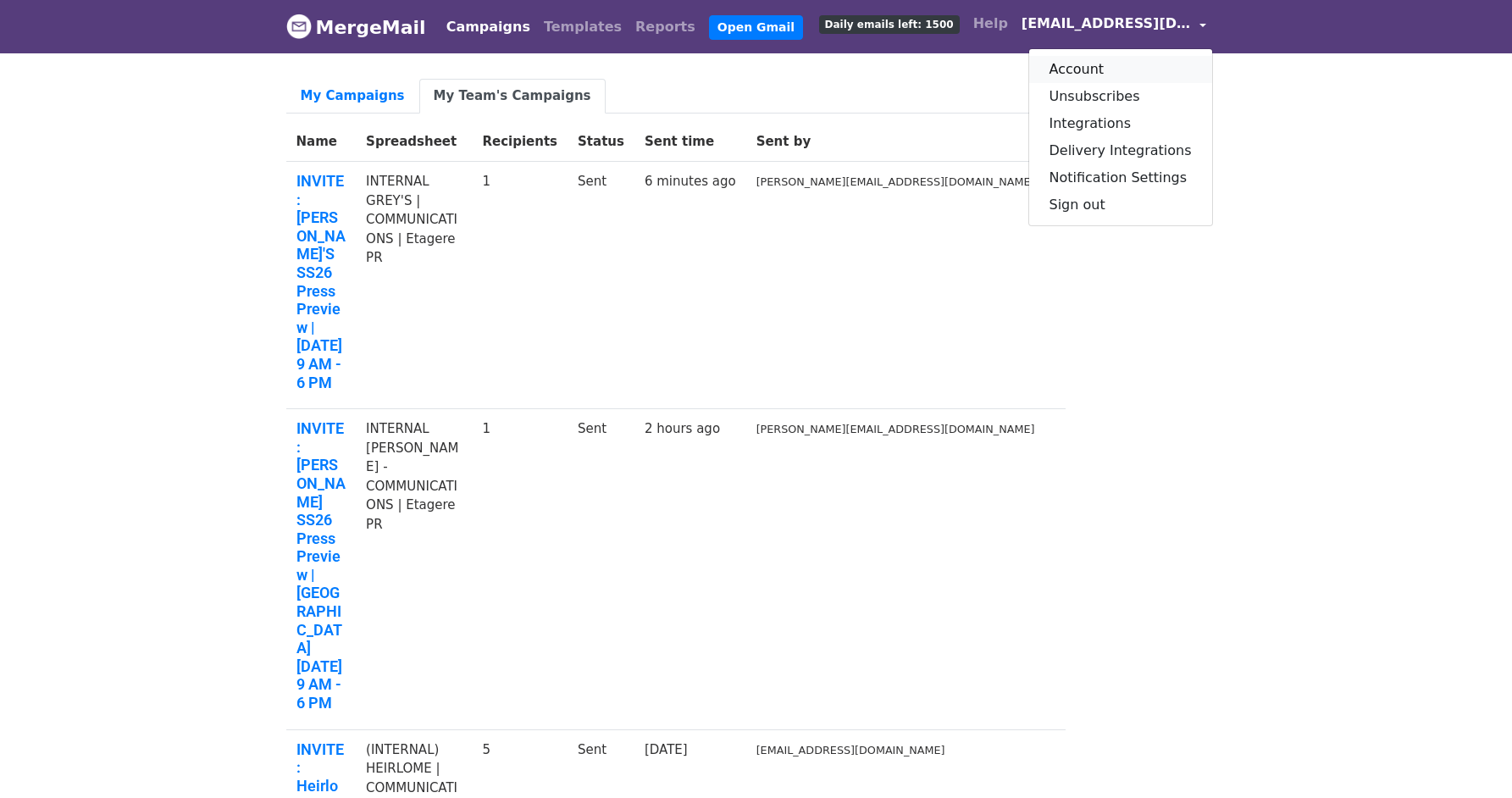
click at [1150, 67] on link "Account" at bounding box center [1121, 69] width 183 height 27
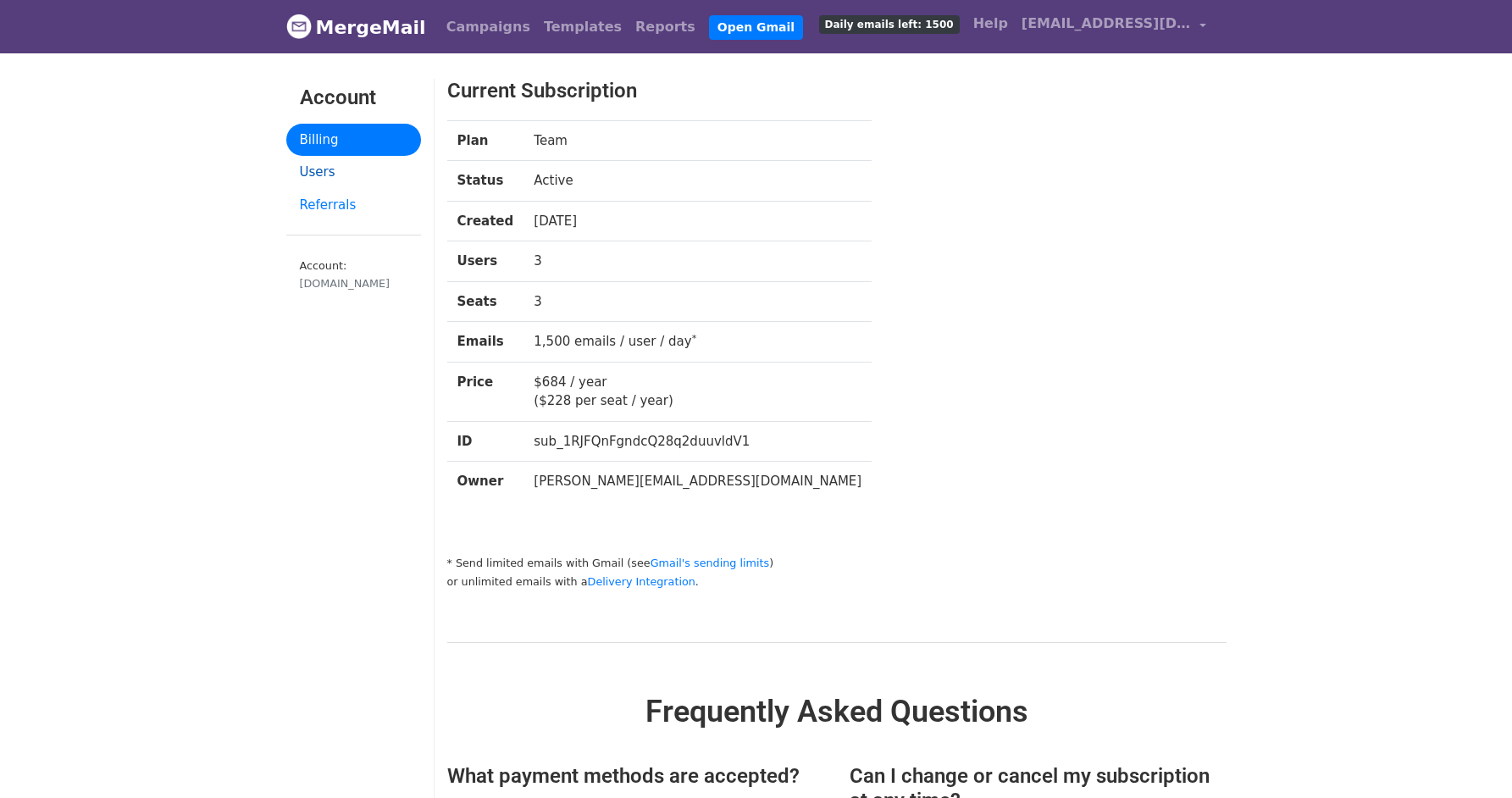
click at [325, 169] on link "Users" at bounding box center [353, 171] width 135 height 33
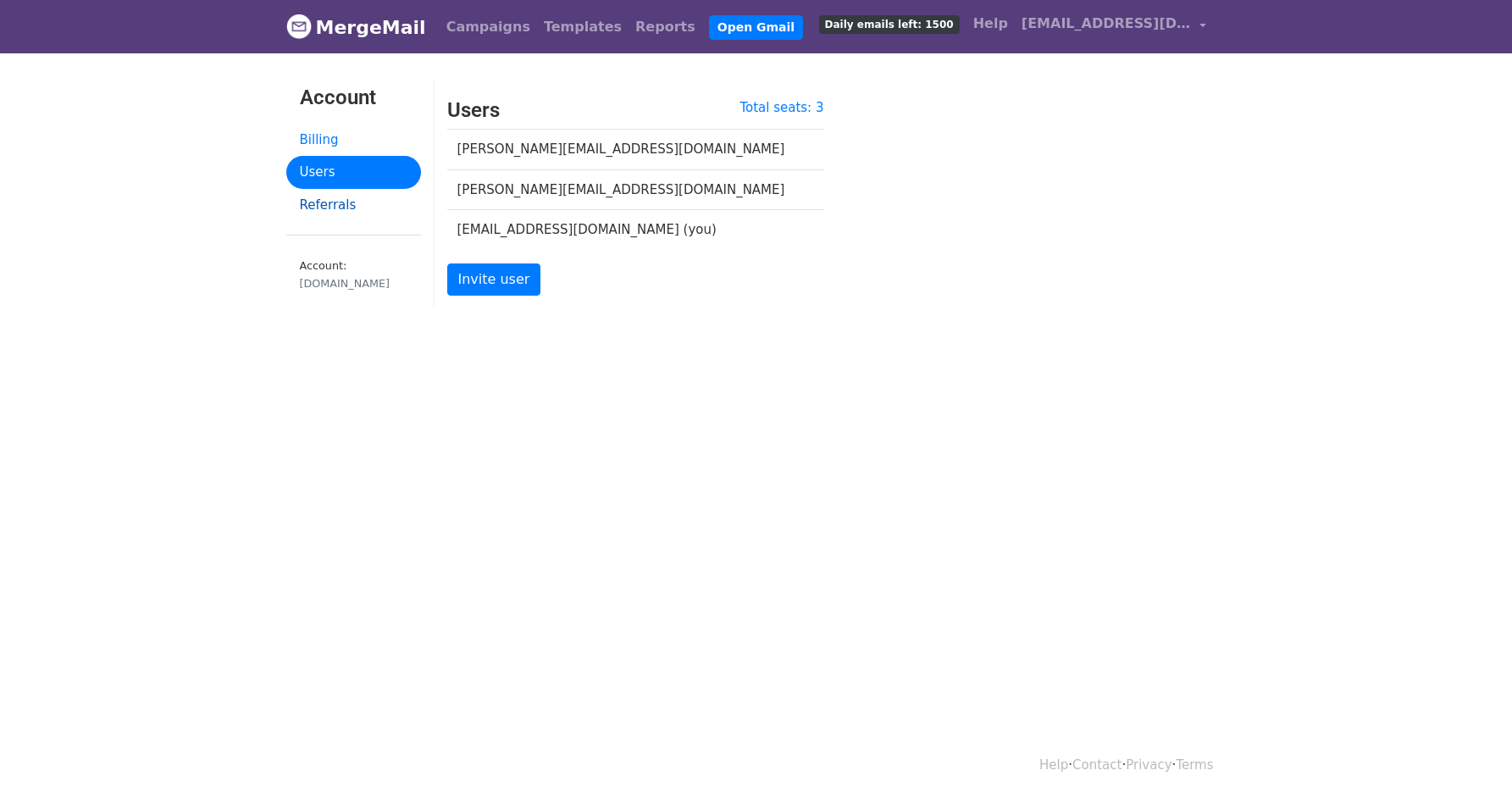
click at [351, 198] on link "Referrals" at bounding box center [353, 205] width 135 height 33
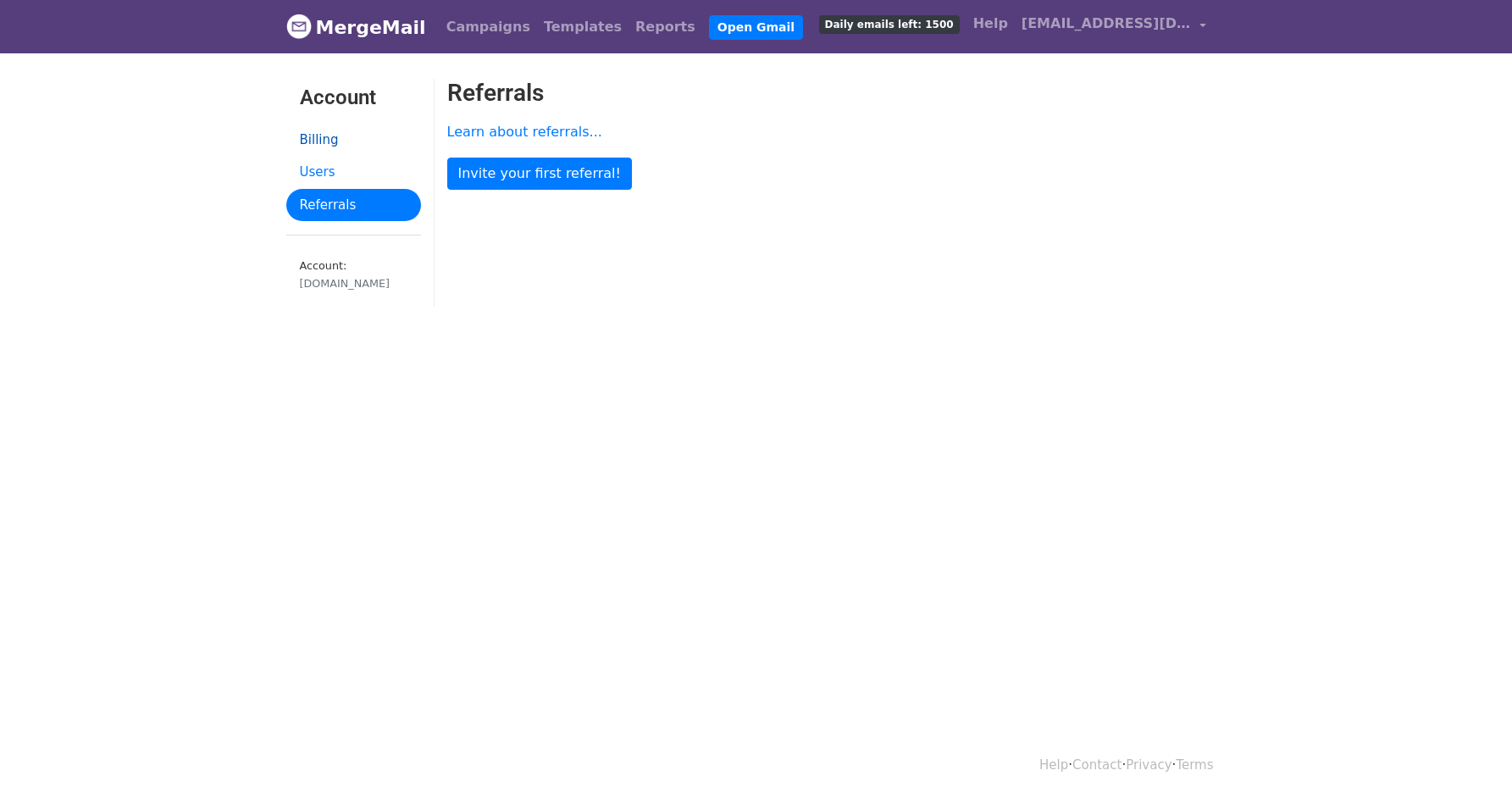
click at [333, 147] on link "Billing" at bounding box center [353, 139] width 135 height 33
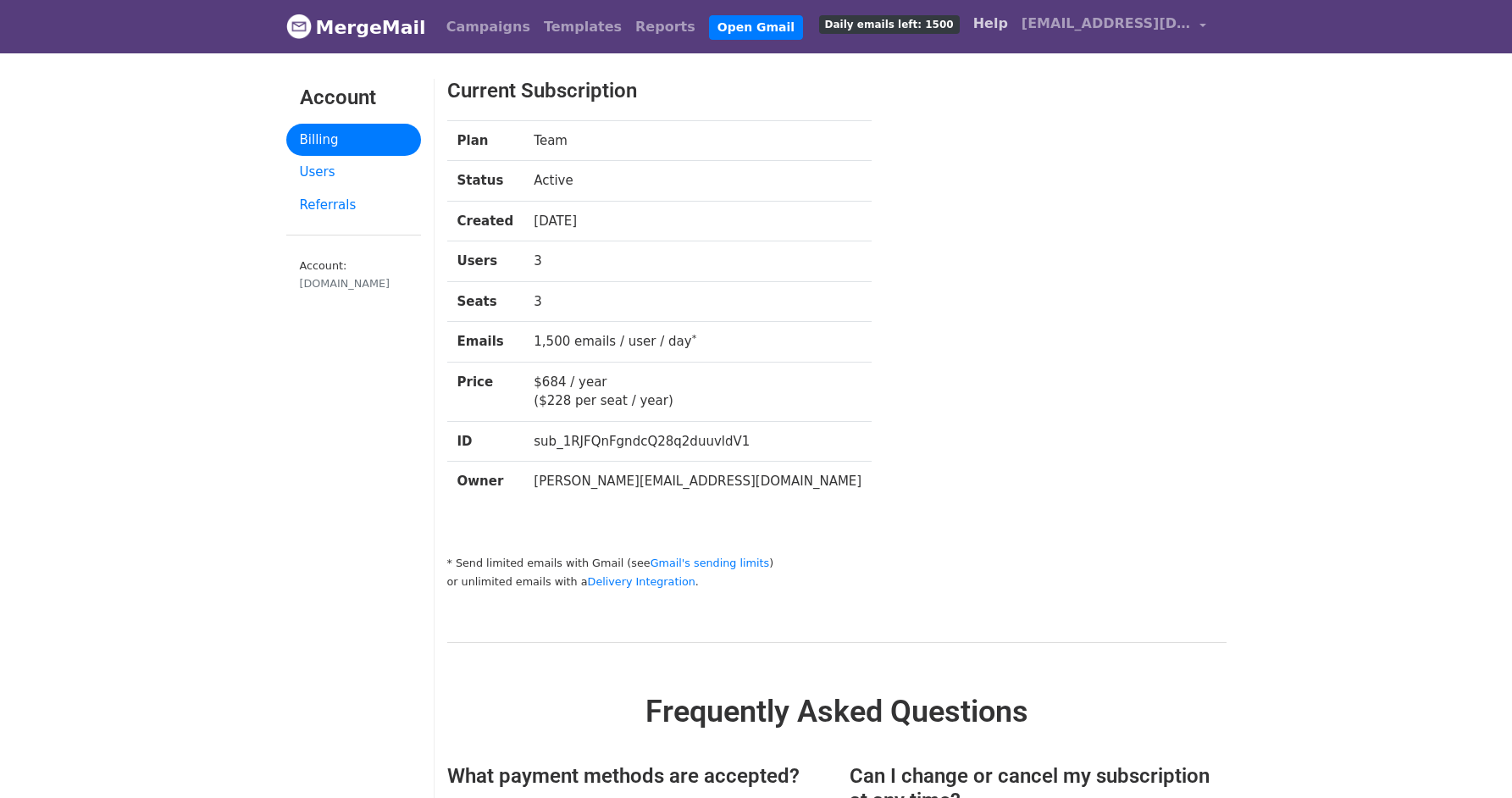
click at [1015, 25] on link "Help" at bounding box center [990, 24] width 48 height 34
click at [399, 26] on link "MergeMail" at bounding box center [356, 27] width 139 height 36
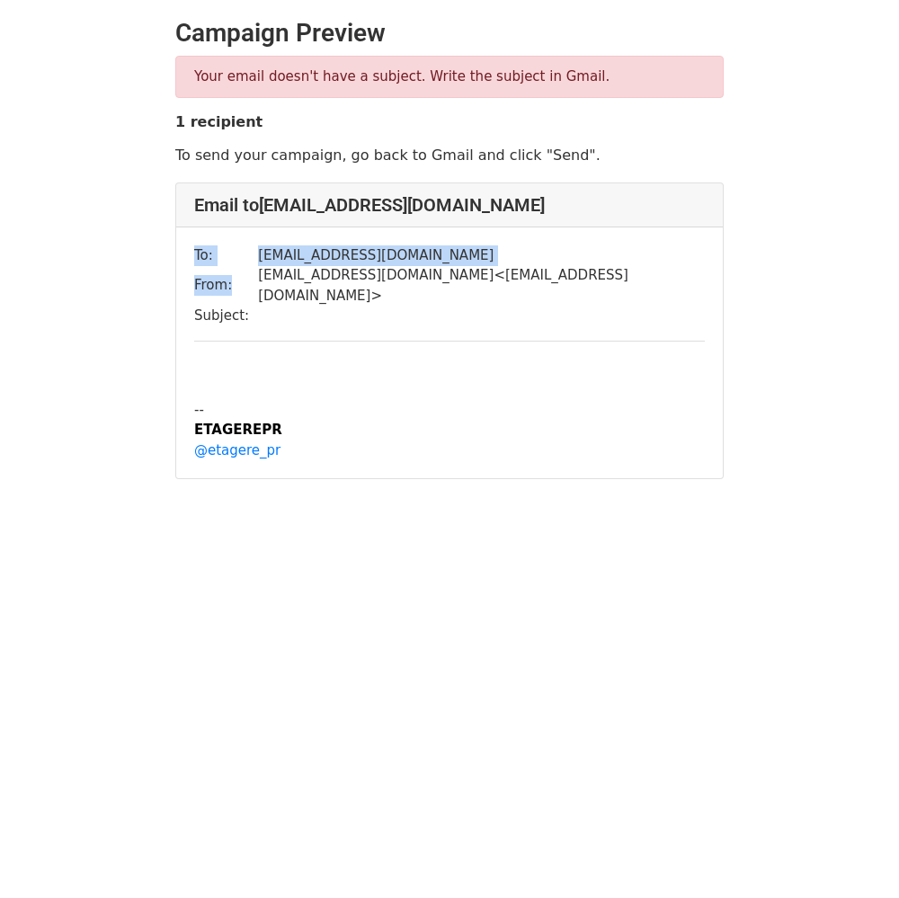
drag, startPoint x: 251, startPoint y: 271, endPoint x: 542, endPoint y: 274, distance: 291.4
click at [542, 274] on div "To: filip.sevo@gmail.com From: rsvp@etagere-pr.com < rsvp@etagere-pr.com > Subj…" at bounding box center [449, 354] width 547 height 252
drag, startPoint x: 545, startPoint y: 277, endPoint x: 333, endPoint y: 281, distance: 212.3
click at [333, 281] on div "To: filip.sevo@gmail.com From: rsvp@etagere-pr.com < rsvp@etagere-pr.com > Subj…" at bounding box center [449, 354] width 547 height 252
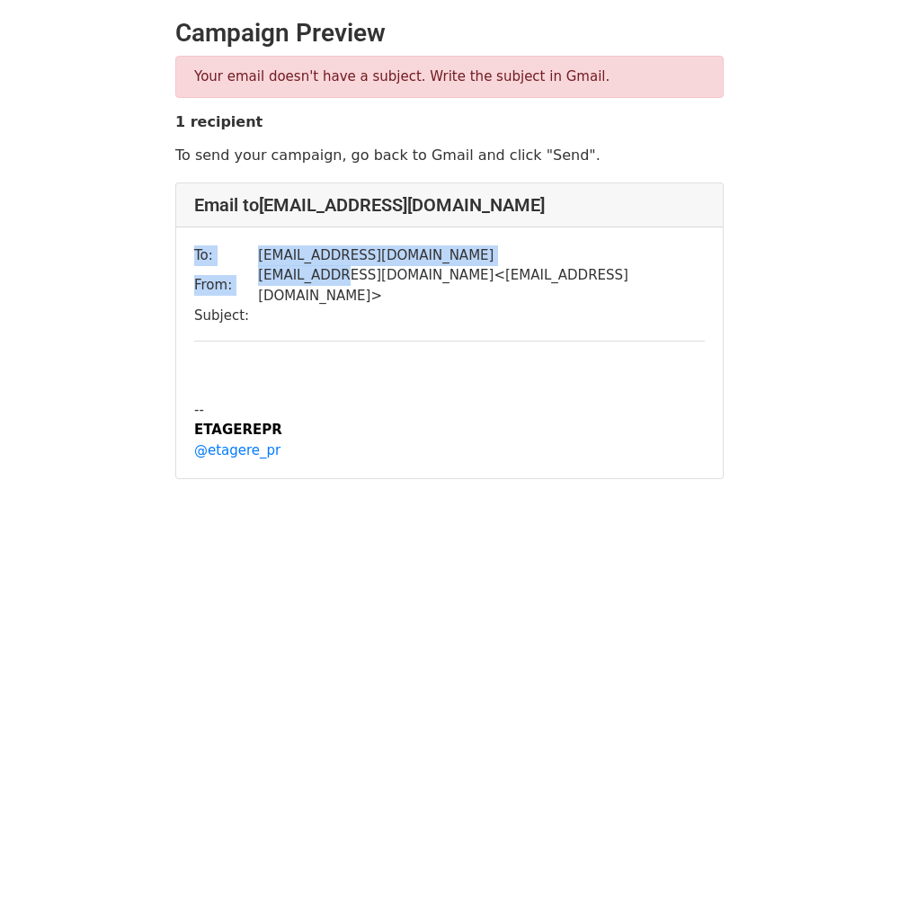
click at [333, 281] on td "rsvp@etagere-pr.com < rsvp@etagere-pr.com >" at bounding box center [481, 285] width 447 height 40
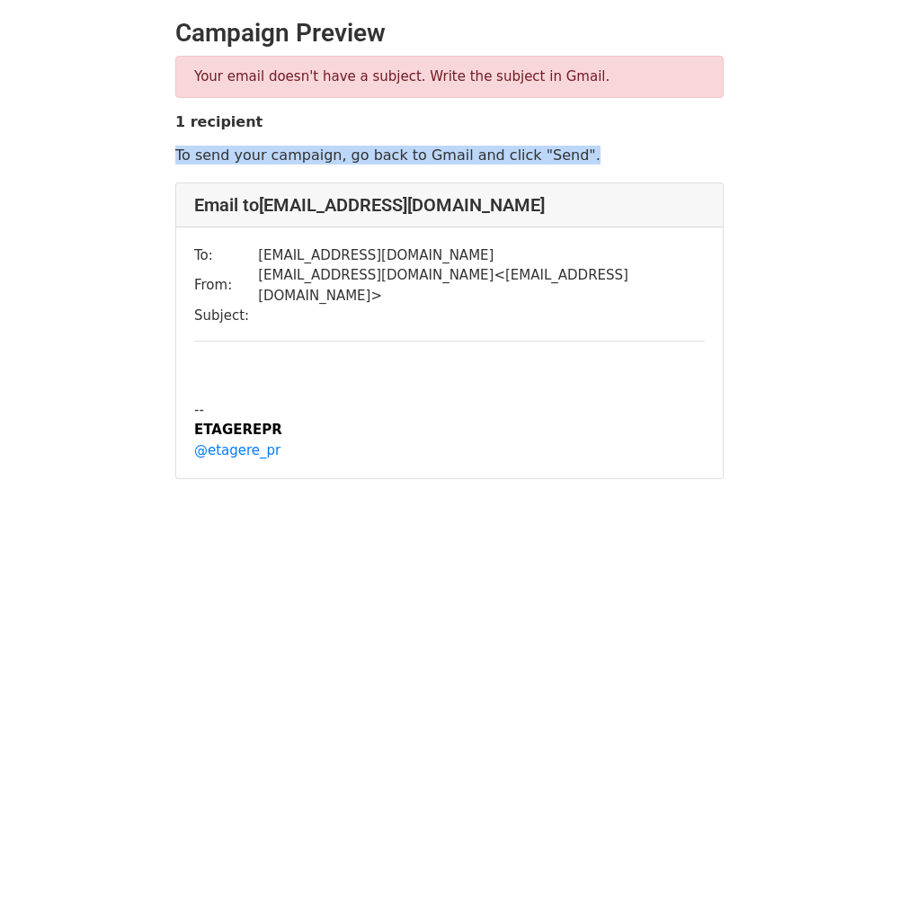
drag, startPoint x: 406, startPoint y: 141, endPoint x: 615, endPoint y: 155, distance: 210.0
click at [611, 155] on div "Your email doesn't have a subject. Write the subject in Gmail. 1 recipient To s…" at bounding box center [450, 110] width 576 height 109
click at [615, 155] on p "To send your campaign, go back to Gmail and click "Send"." at bounding box center [449, 155] width 549 height 19
drag, startPoint x: 613, startPoint y: 155, endPoint x: 407, endPoint y: 154, distance: 206.9
click at [407, 154] on p "To send your campaign, go back to Gmail and click "Send"." at bounding box center [449, 155] width 549 height 19
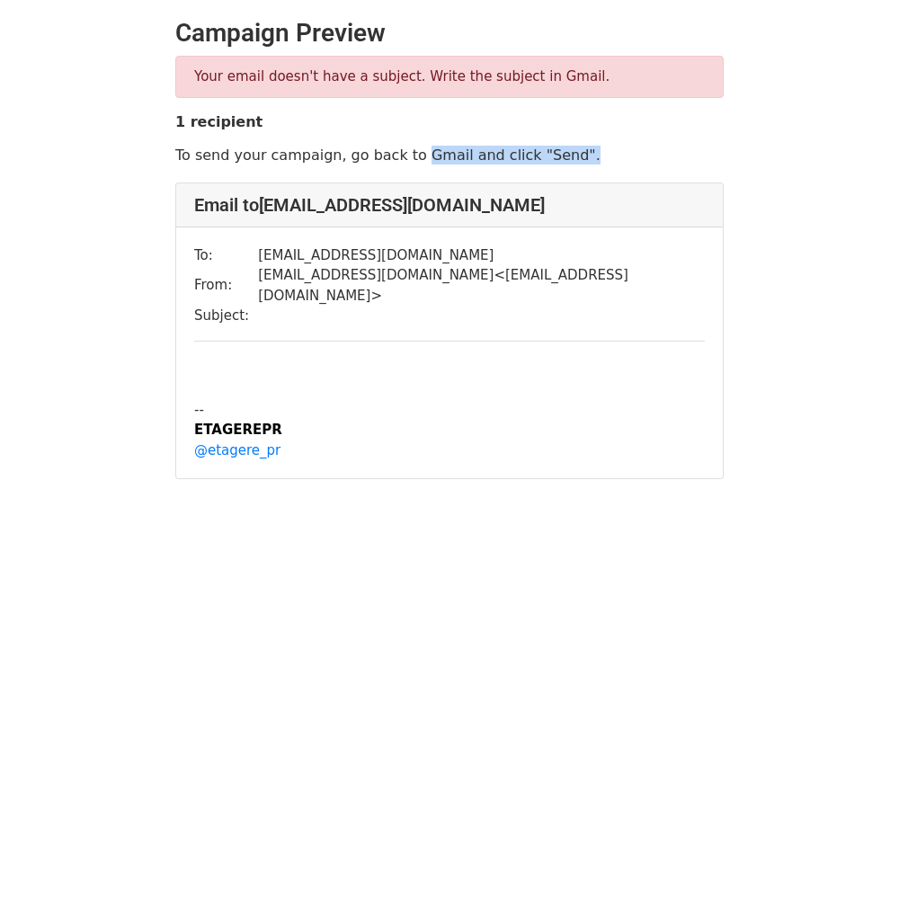
click at [407, 154] on p "To send your campaign, go back to Gmail and click "Send"." at bounding box center [449, 155] width 549 height 19
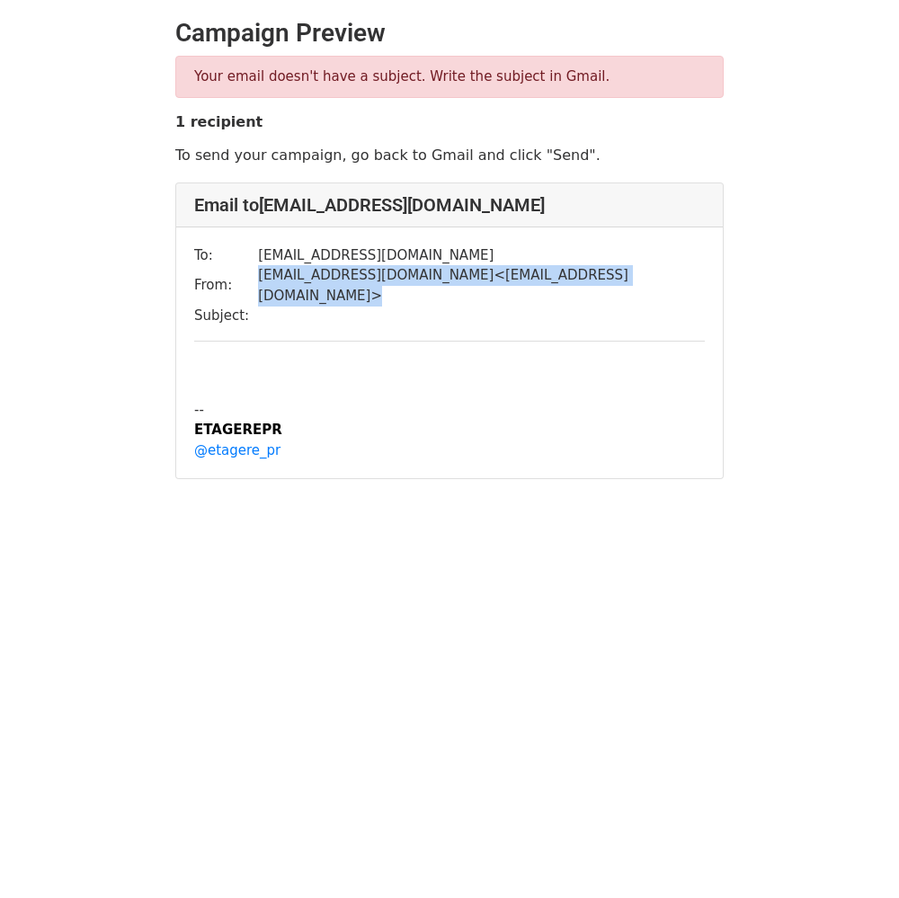
drag, startPoint x: 255, startPoint y: 273, endPoint x: 541, endPoint y: 276, distance: 286.0
click at [541, 276] on td "rsvp@etagere-pr.com < rsvp@etagere-pr.com >" at bounding box center [481, 285] width 447 height 40
